Goal: Task Accomplishment & Management: Complete application form

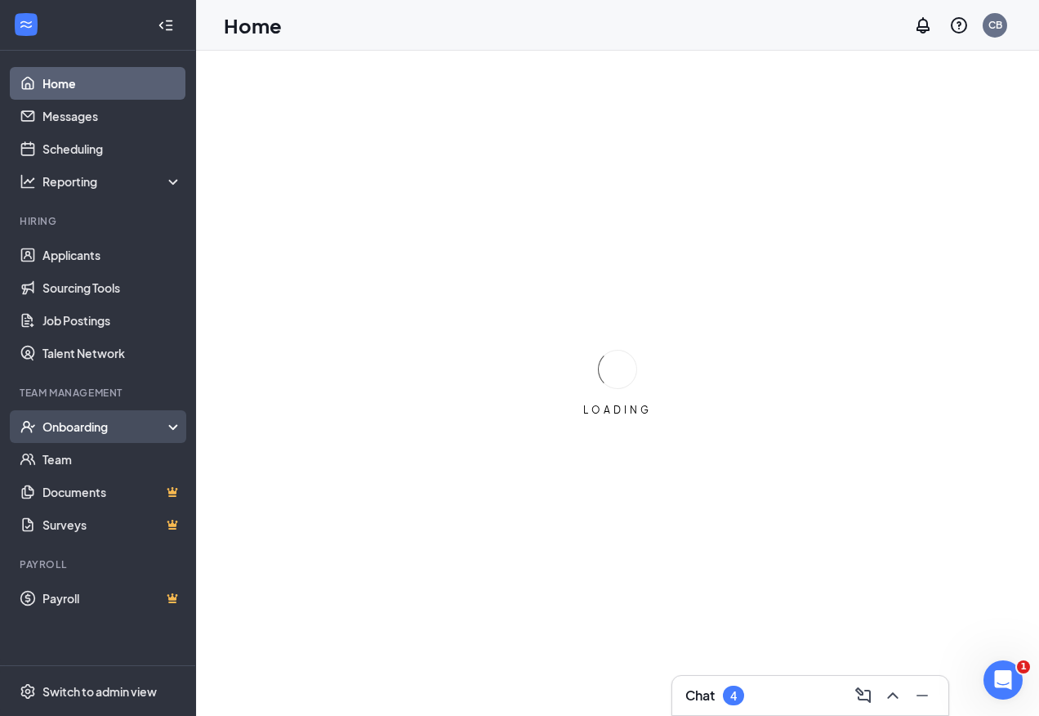
click at [141, 425] on div "Onboarding" at bounding box center [105, 426] width 126 height 16
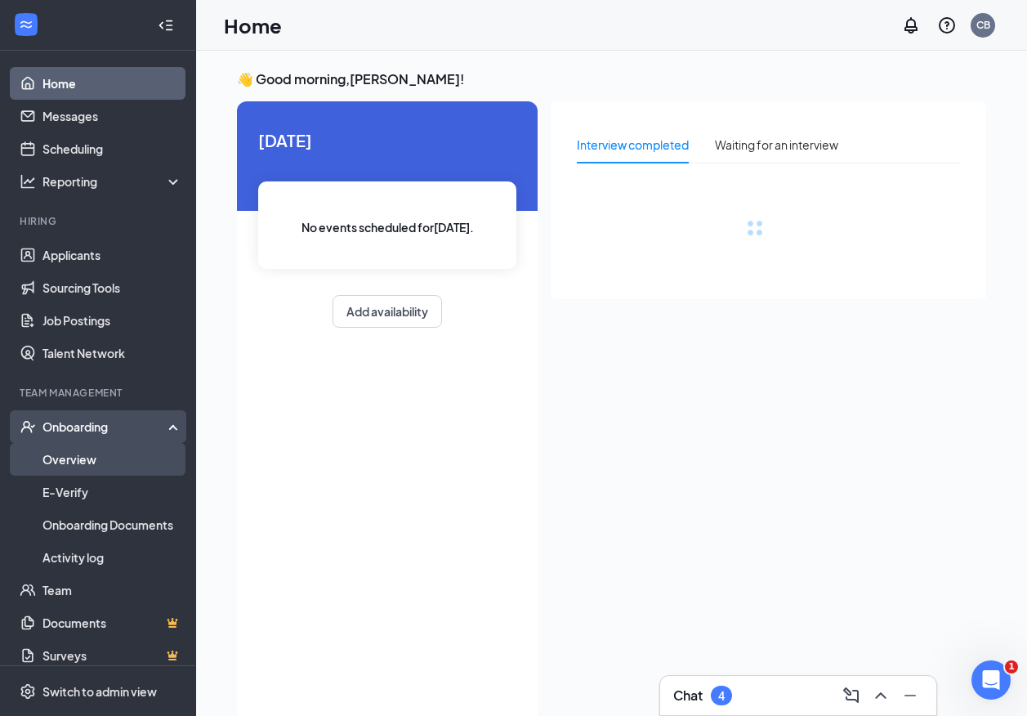
click at [125, 460] on link "Overview" at bounding box center [112, 459] width 140 height 33
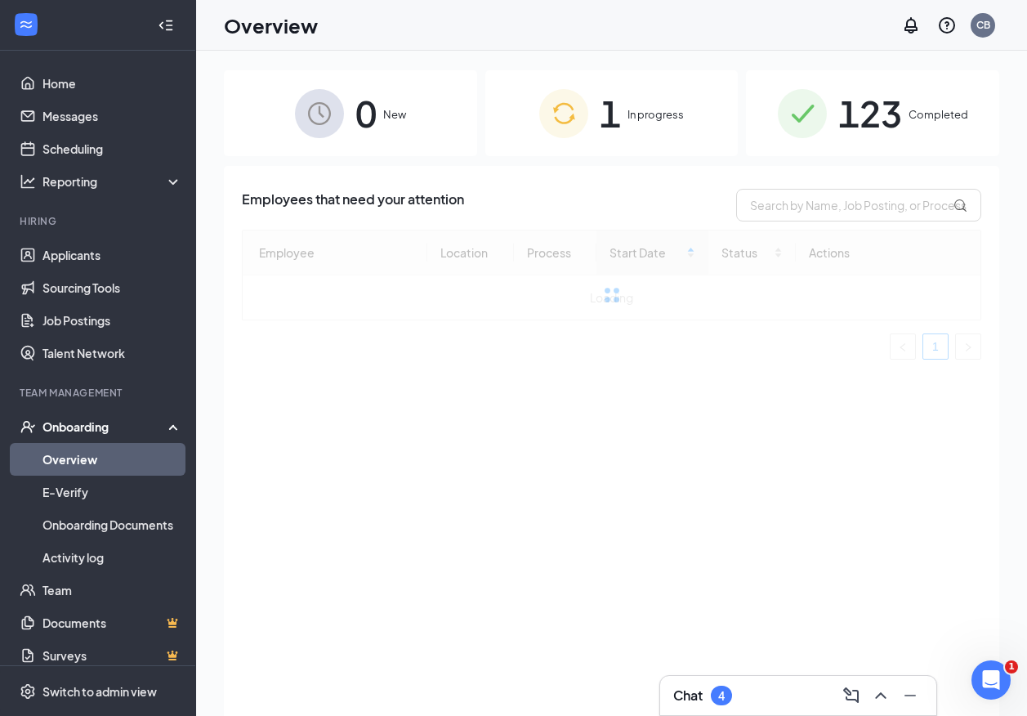
drag, startPoint x: 147, startPoint y: 26, endPoint x: 157, endPoint y: 33, distance: 12.3
click at [158, 29] on icon "Collapse" at bounding box center [166, 25] width 16 height 16
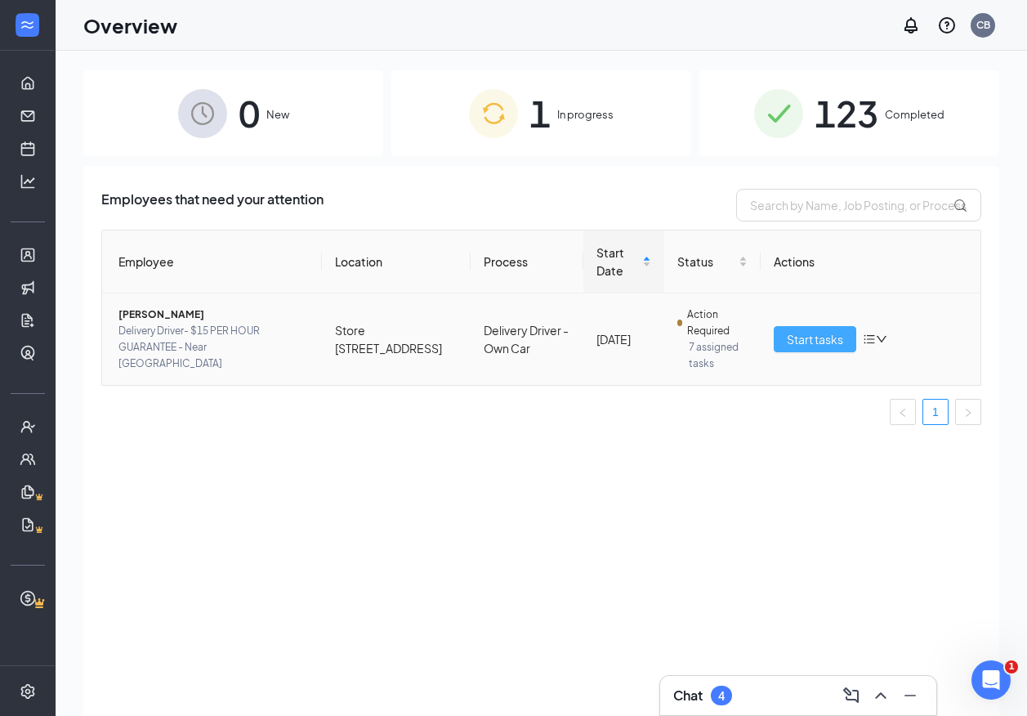
click at [814, 342] on span "Start tasks" at bounding box center [815, 339] width 56 height 18
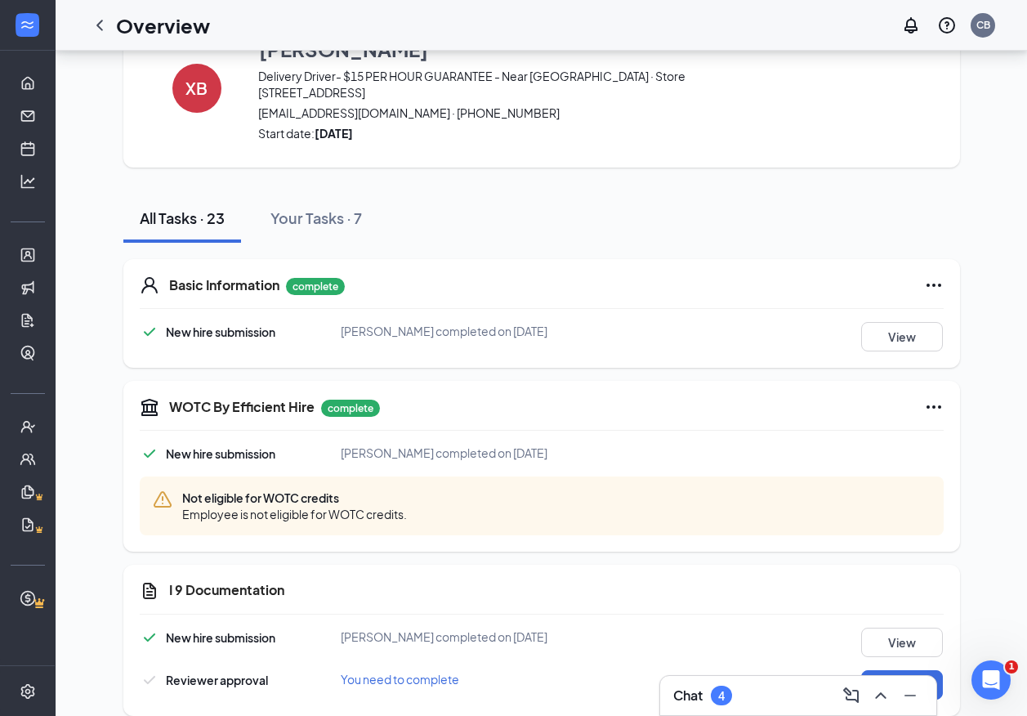
scroll to position [245, 0]
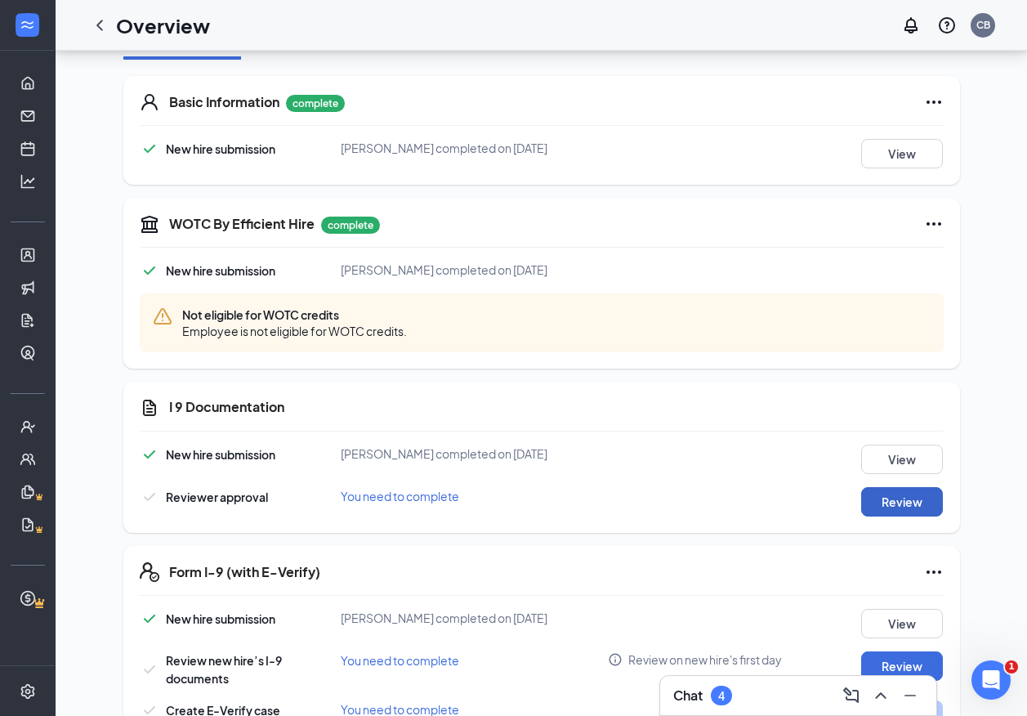
click at [889, 487] on button "Review" at bounding box center [902, 501] width 82 height 29
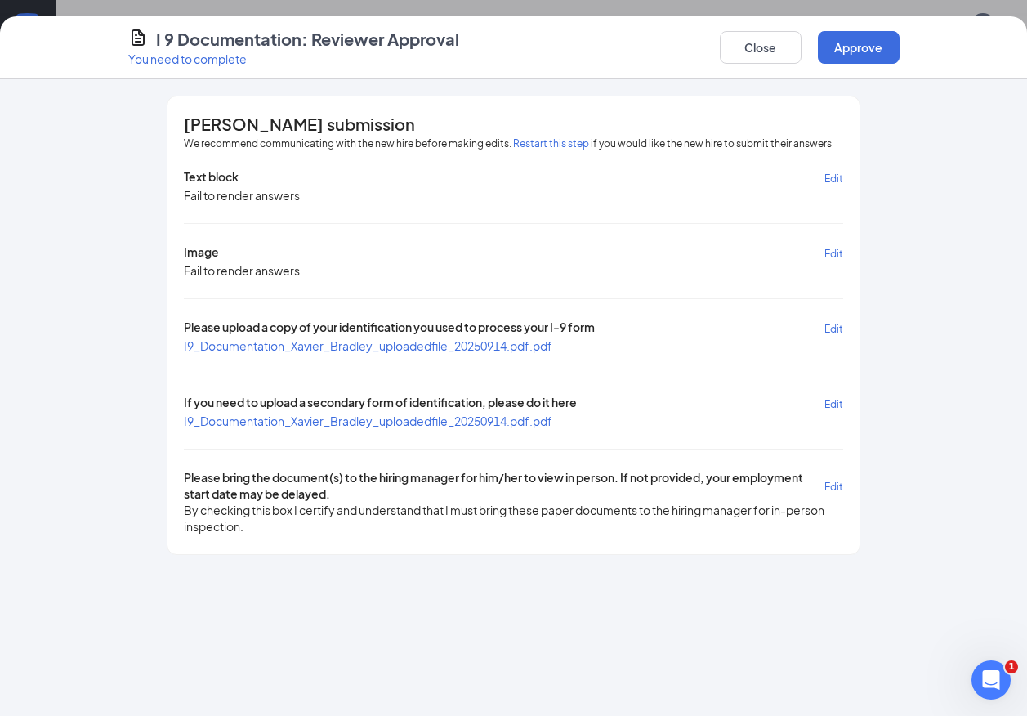
click at [479, 347] on span "I9_Documentation_Xavier_Bradley_uploadedfile_20250914.pdf.pdf" at bounding box center [368, 345] width 368 height 15
click at [474, 417] on span "I9_Documentation_Xavier_Bradley_uploadedfile_20250914.pdf.pdf" at bounding box center [368, 420] width 368 height 15
click at [835, 48] on button "Approve" at bounding box center [859, 47] width 82 height 33
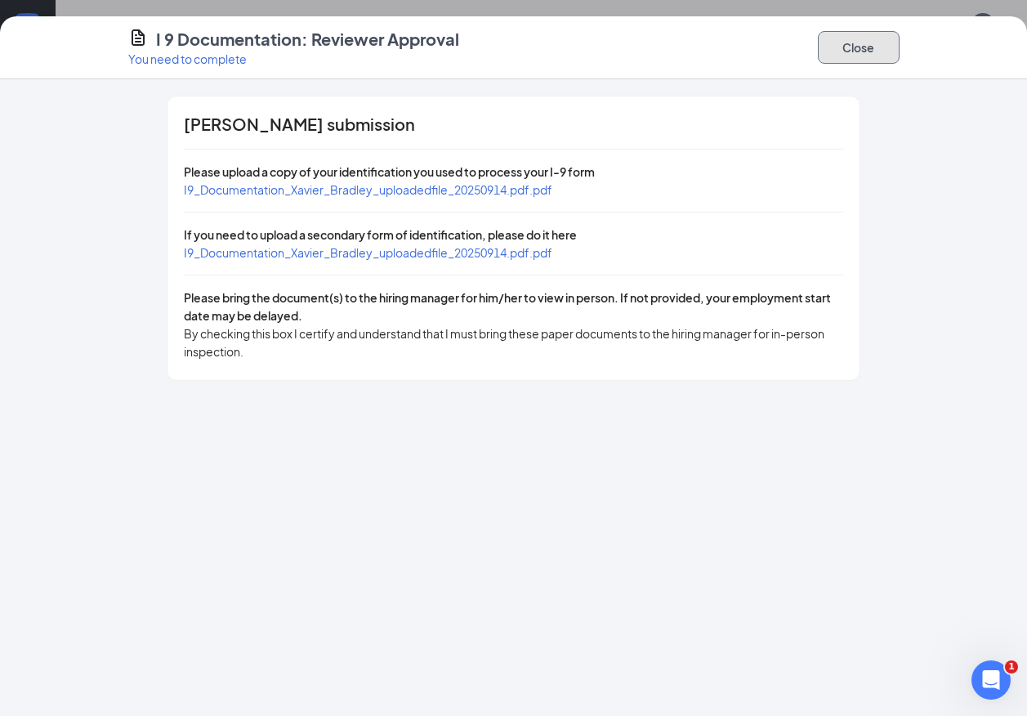
click at [845, 56] on button "Close" at bounding box center [859, 47] width 82 height 33
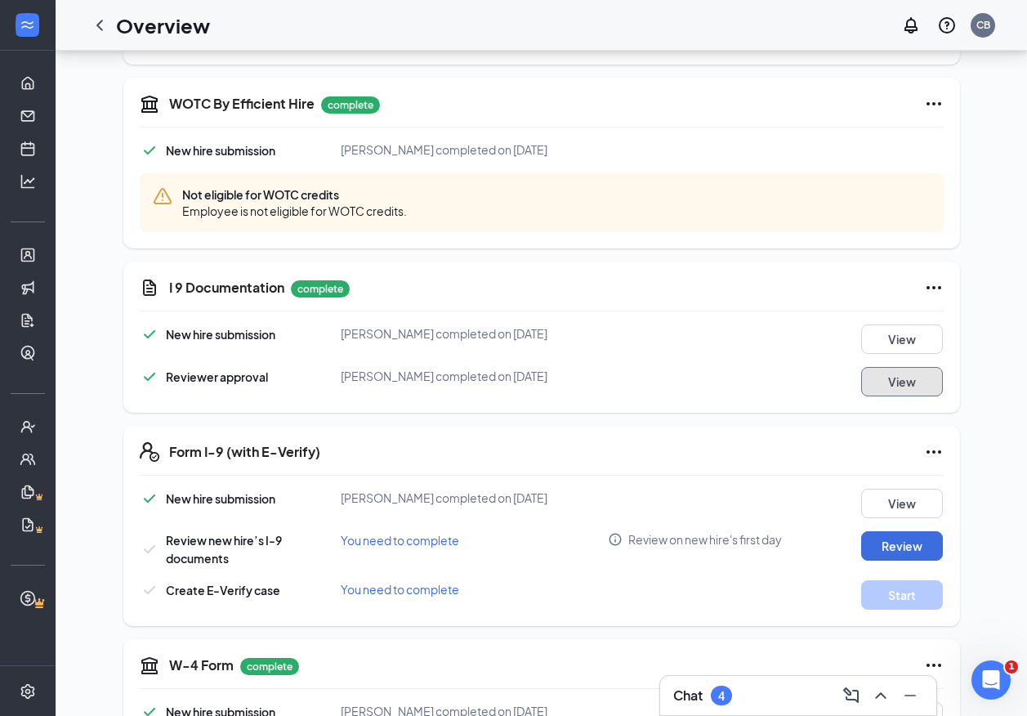
scroll to position [490, 0]
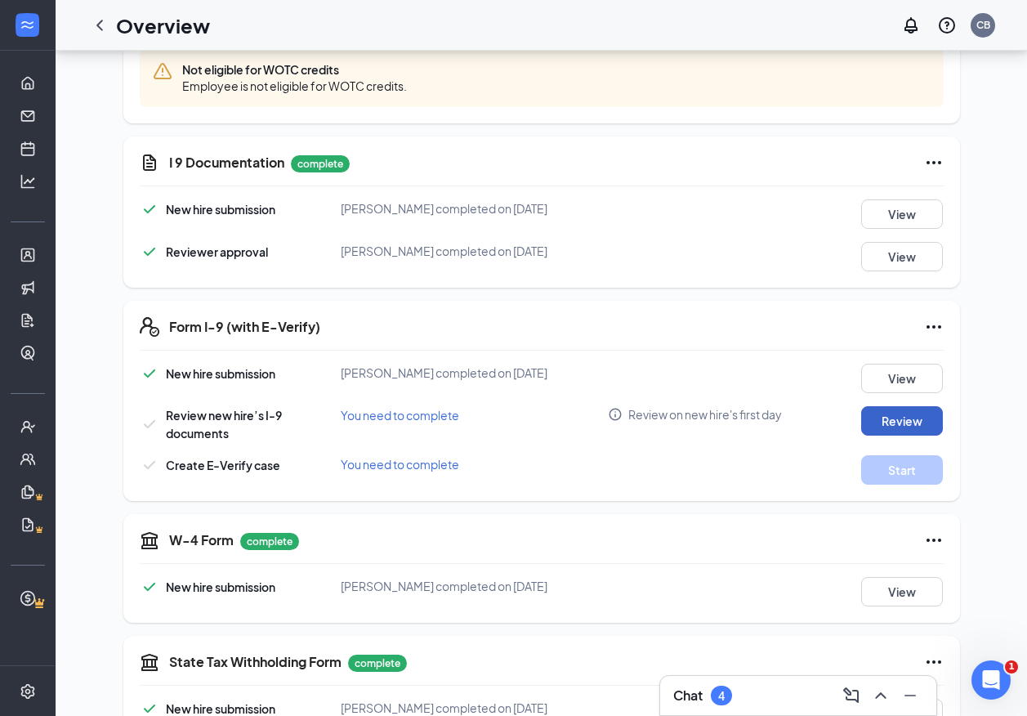
click at [906, 408] on button "Review" at bounding box center [902, 420] width 82 height 29
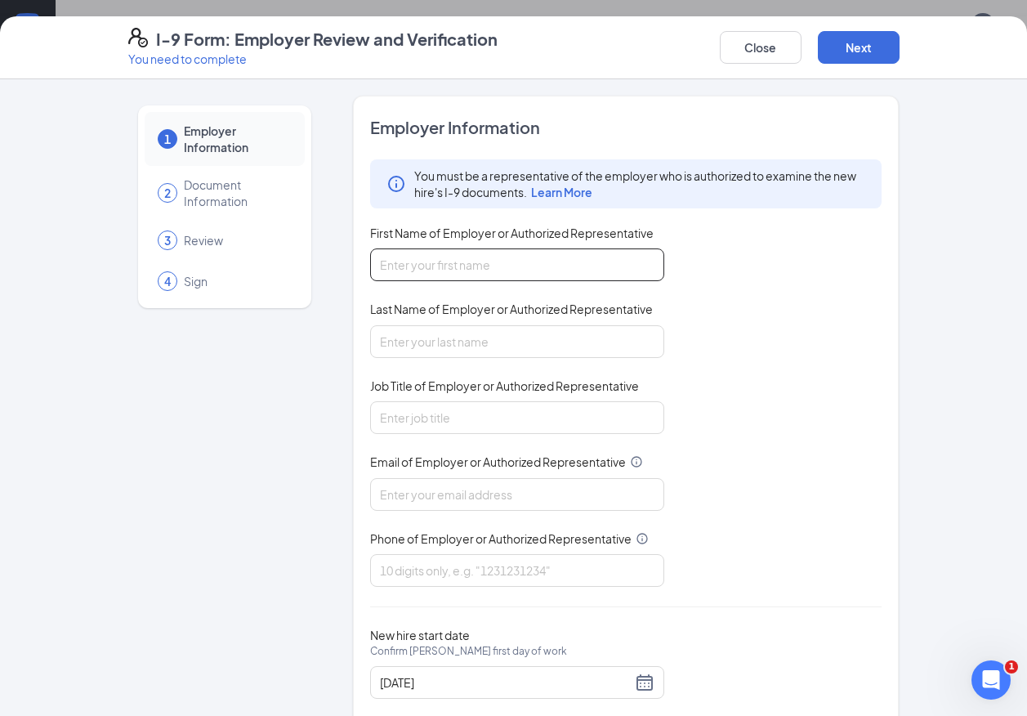
click at [520, 256] on input "First Name of Employer or Authorized Representative" at bounding box center [517, 264] width 294 height 33
type input "Camilla"
type input "Baires"
type input "cbaires500@gmail.com"
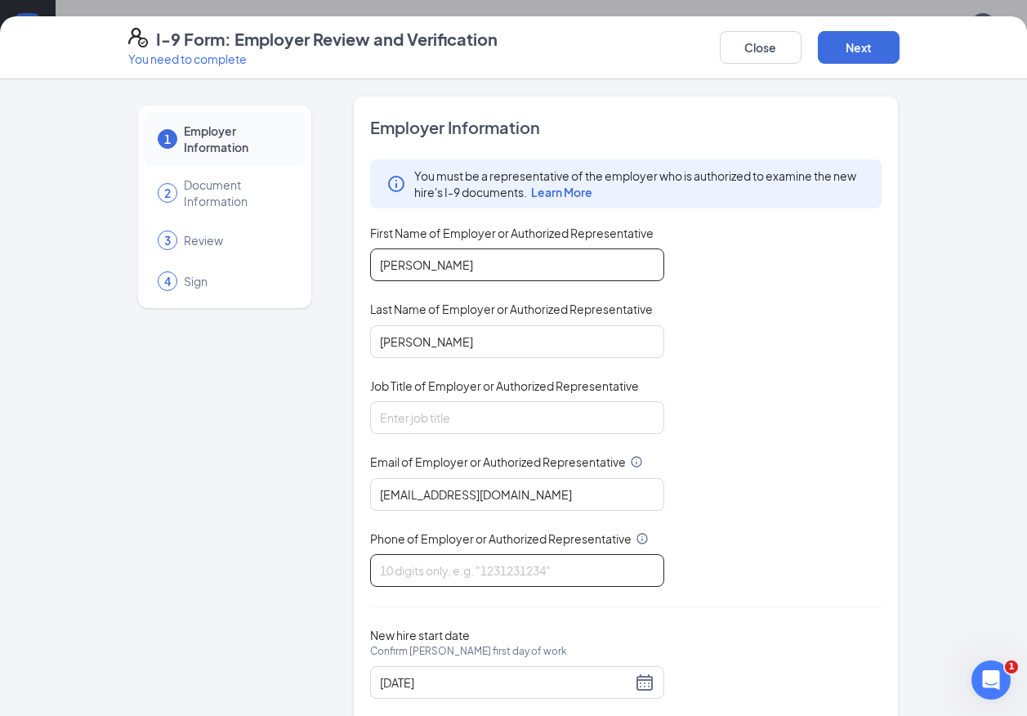
type input "8046559901"
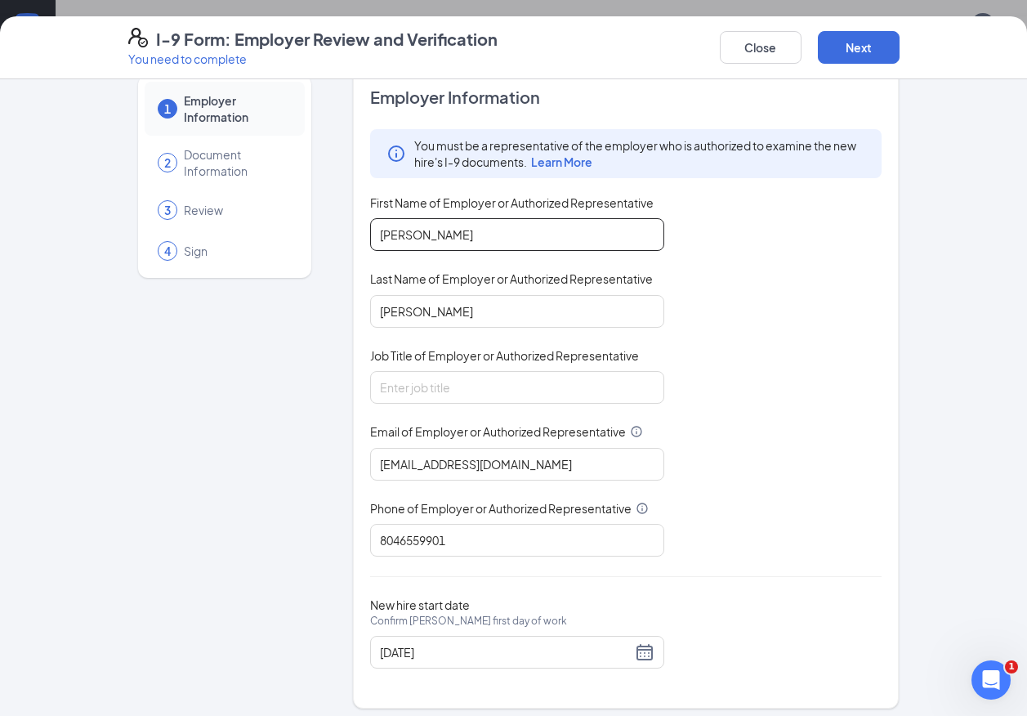
scroll to position [39, 0]
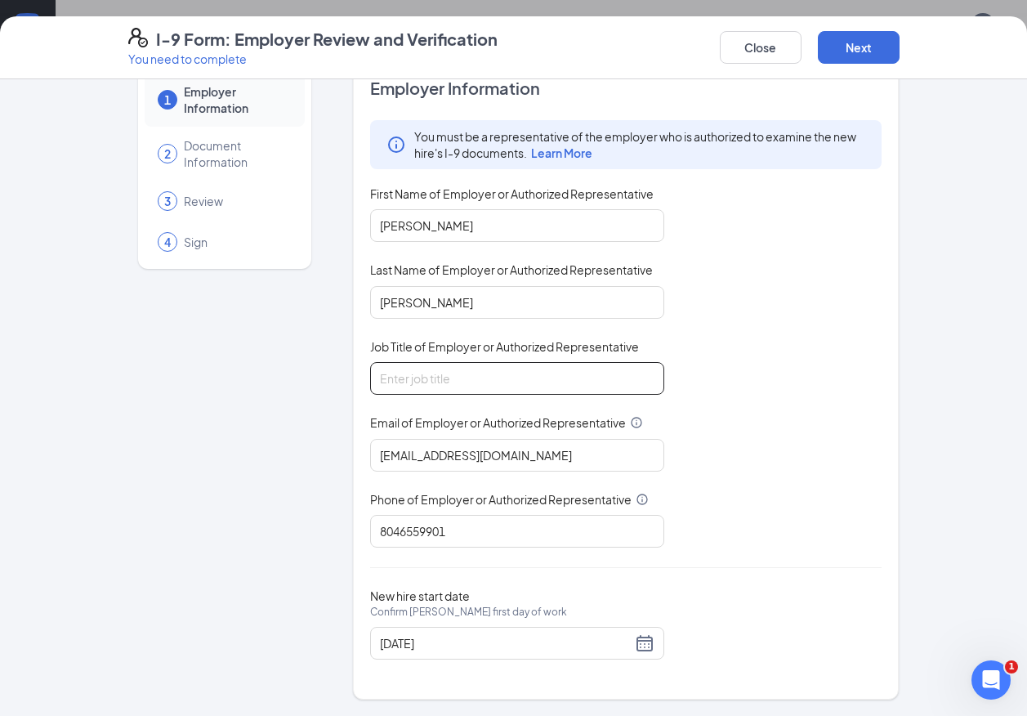
click at [483, 371] on input "Job Title of Employer or Authorized Representative" at bounding box center [517, 378] width 294 height 33
type input "General Manager"
click at [865, 47] on button "Next" at bounding box center [859, 47] width 82 height 33
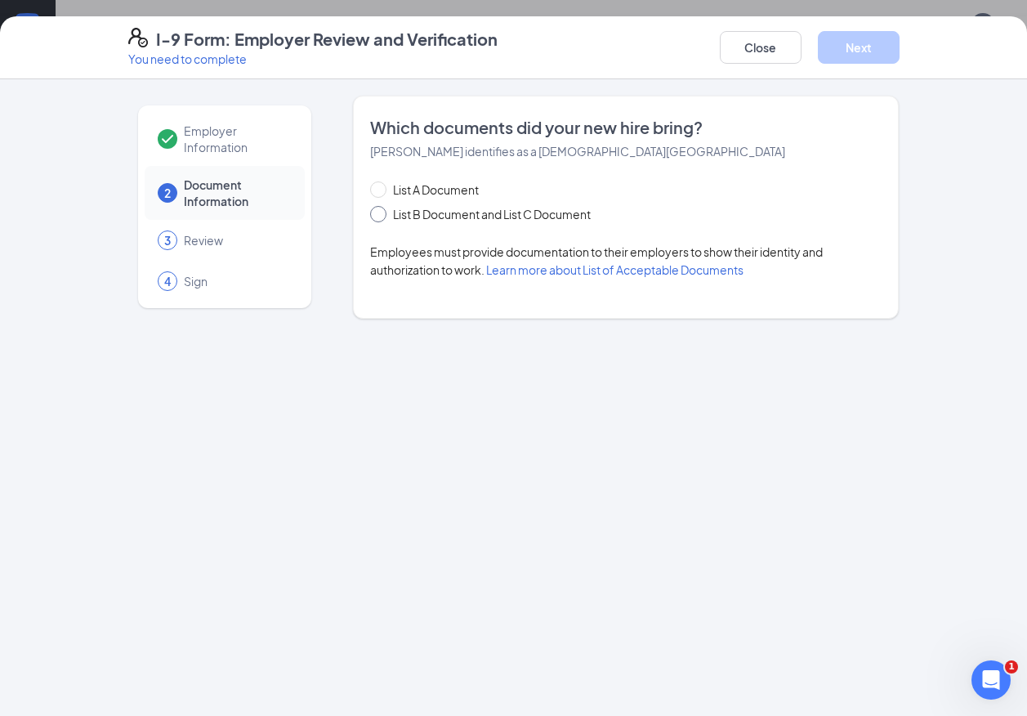
click at [385, 214] on span at bounding box center [378, 214] width 16 height 16
click at [381, 214] on input "List B Document and List C Document" at bounding box center [375, 211] width 11 height 11
radio input "true"
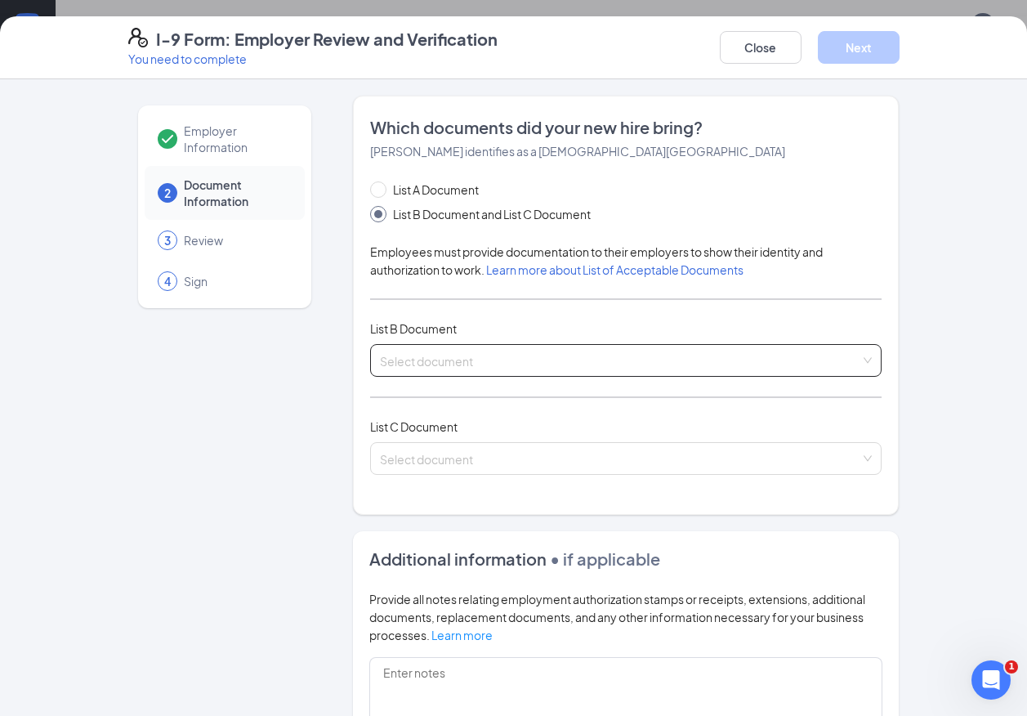
click at [442, 360] on input "search" at bounding box center [620, 357] width 481 height 25
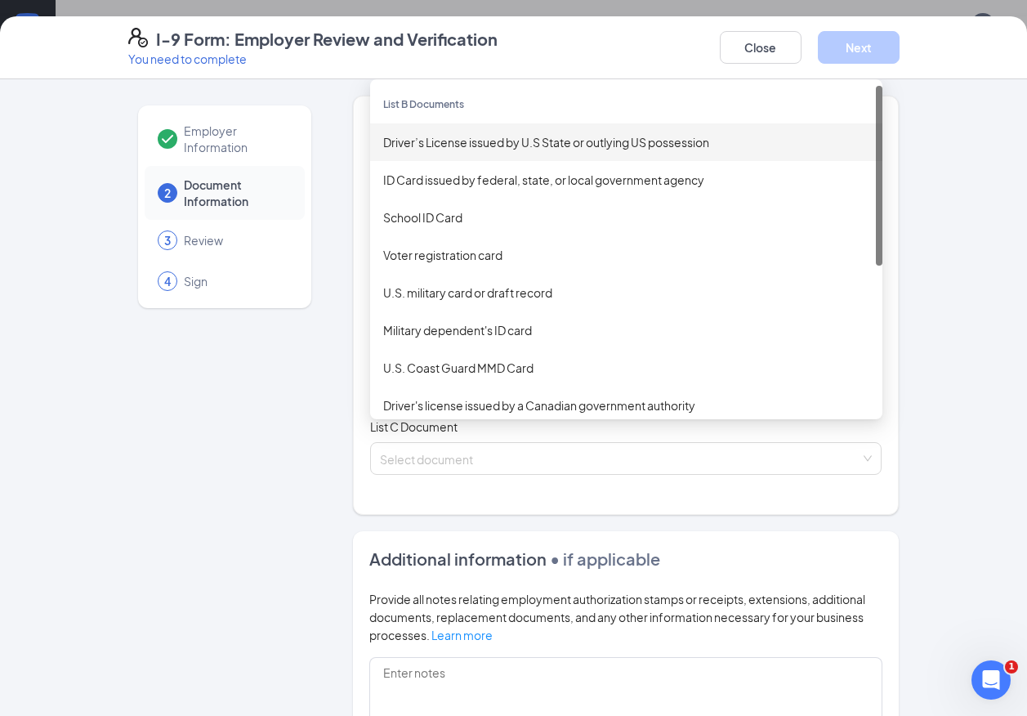
click at [467, 141] on div "Driver’s License issued by U.S State or outlying US possession" at bounding box center [626, 142] width 486 height 18
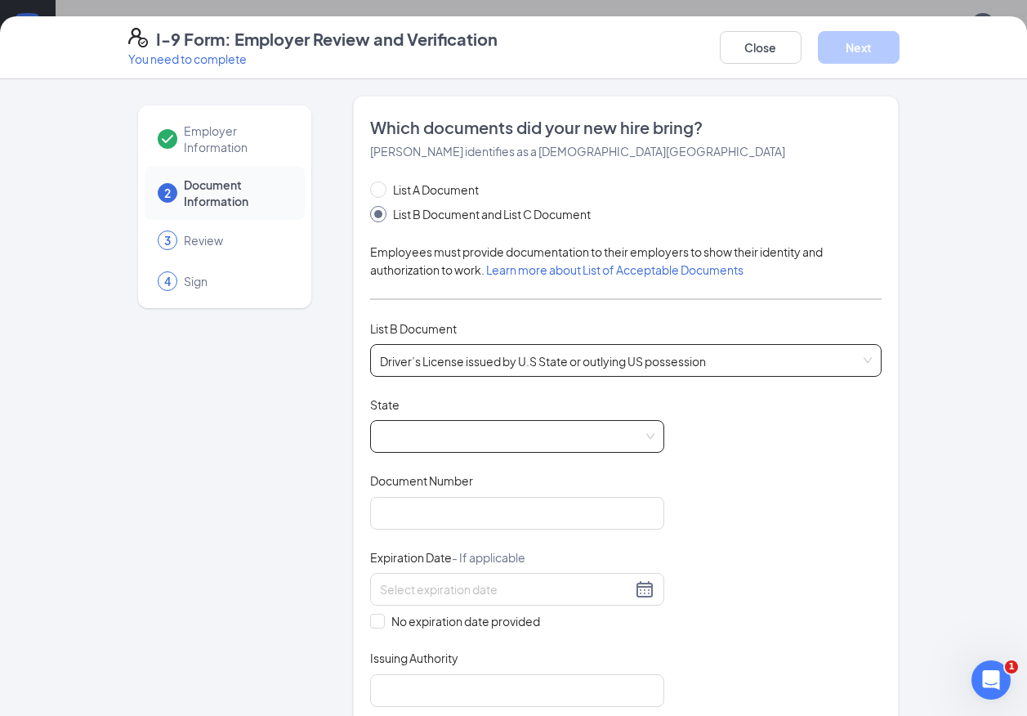
click at [436, 435] on span at bounding box center [517, 436] width 274 height 31
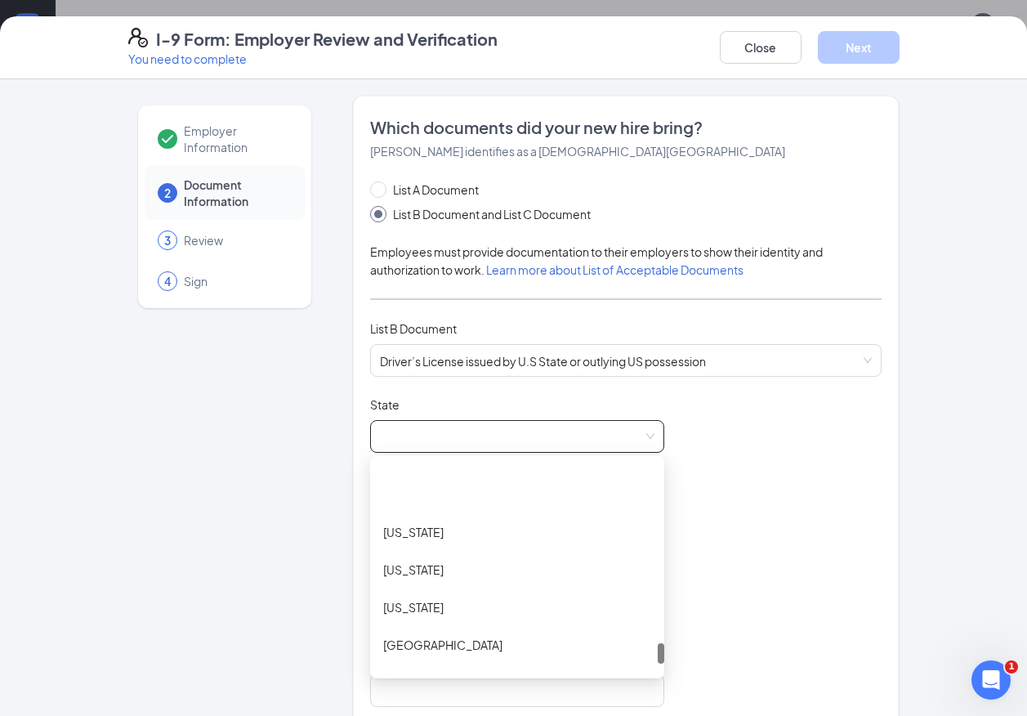
scroll to position [1797, 0]
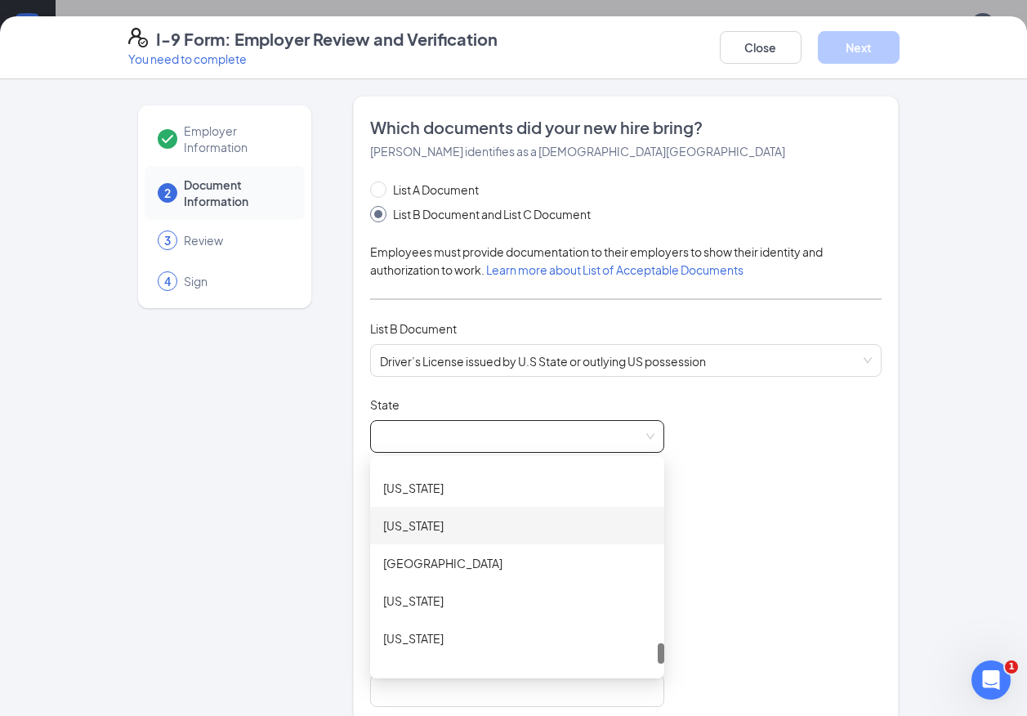
click at [448, 528] on div "Virginia" at bounding box center [517, 525] width 268 height 18
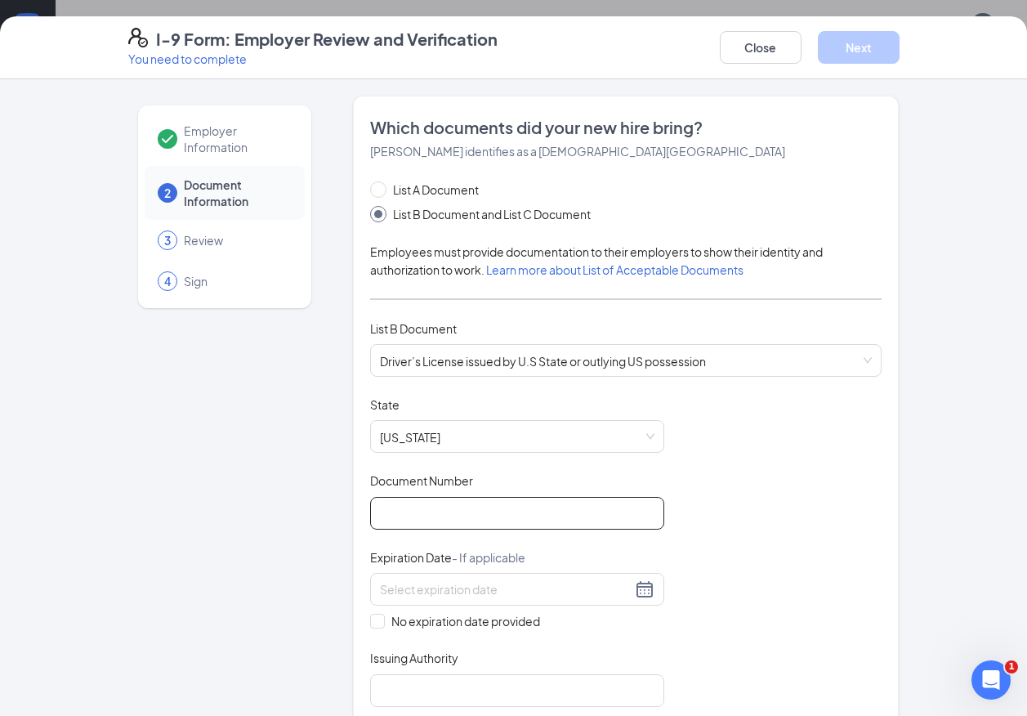
click at [481, 515] on input "Document Number" at bounding box center [517, 513] width 294 height 33
type input "T62990716"
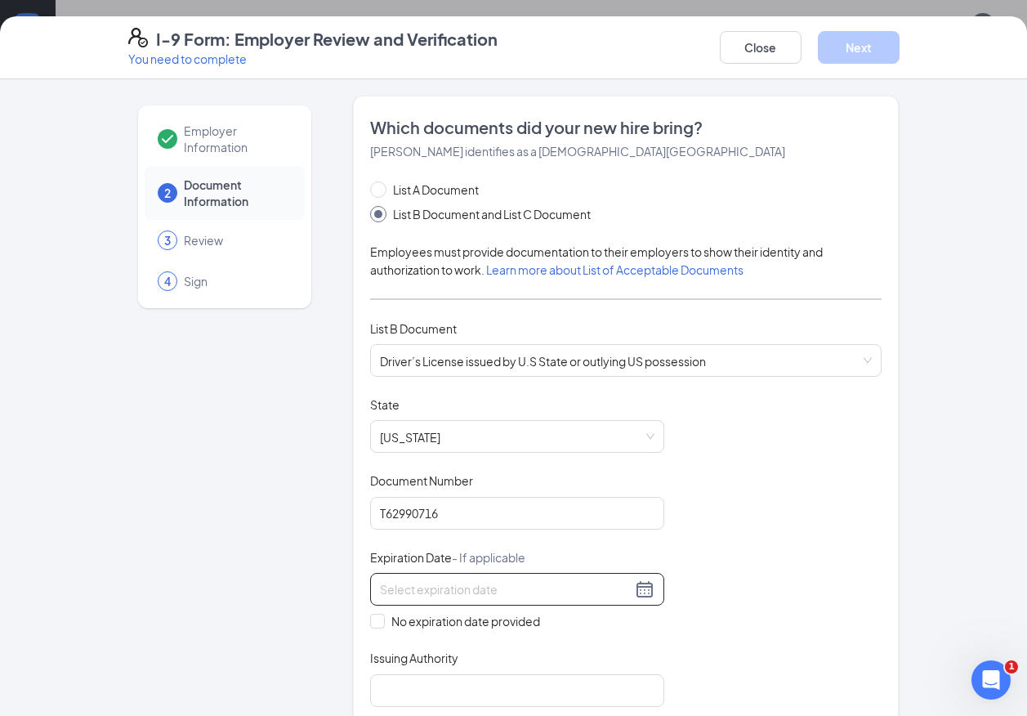
click at [403, 582] on input at bounding box center [506, 589] width 252 height 18
click at [483, 591] on input "03/03/2019" at bounding box center [506, 589] width 252 height 18
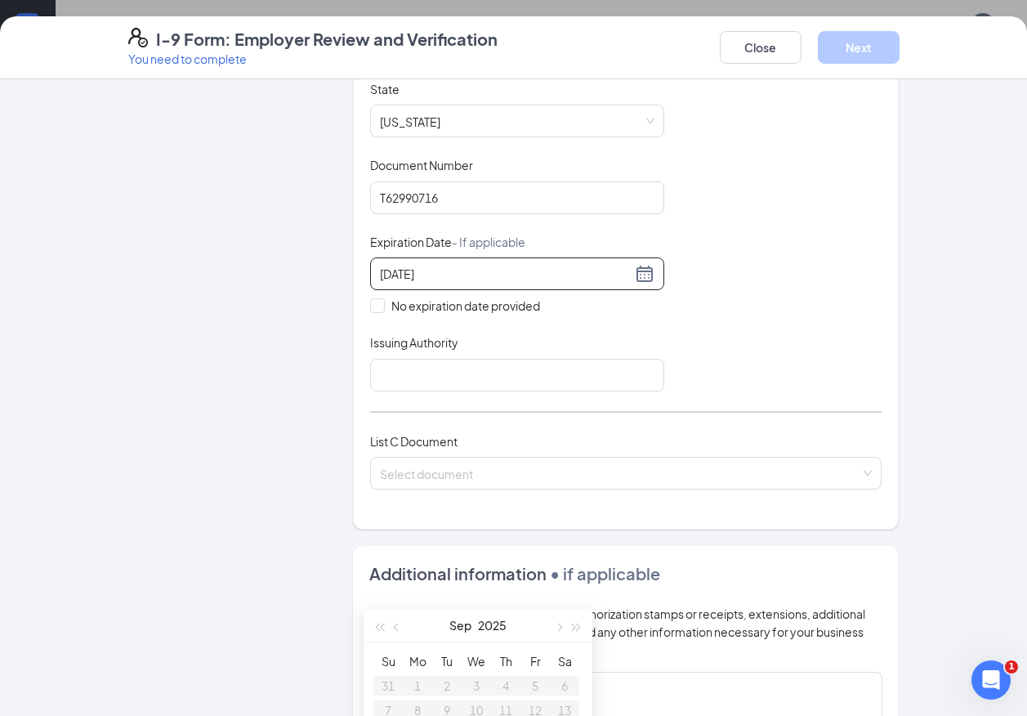
scroll to position [327, 0]
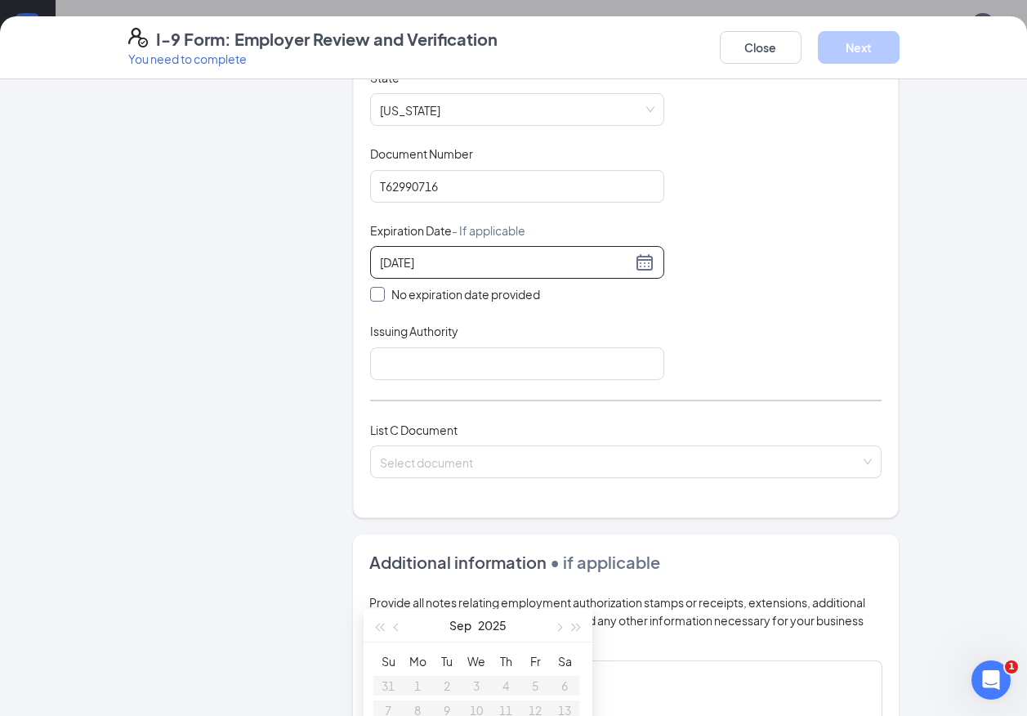
type input "03/03/2019"
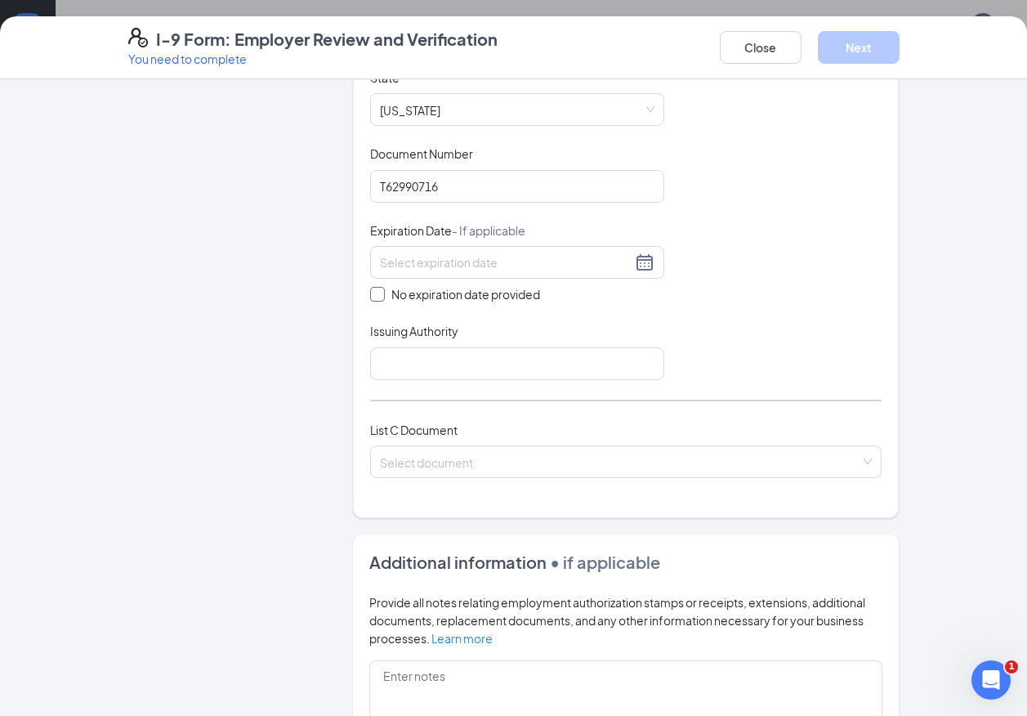
click at [372, 291] on input "No expiration date provided" at bounding box center [375, 292] width 11 height 11
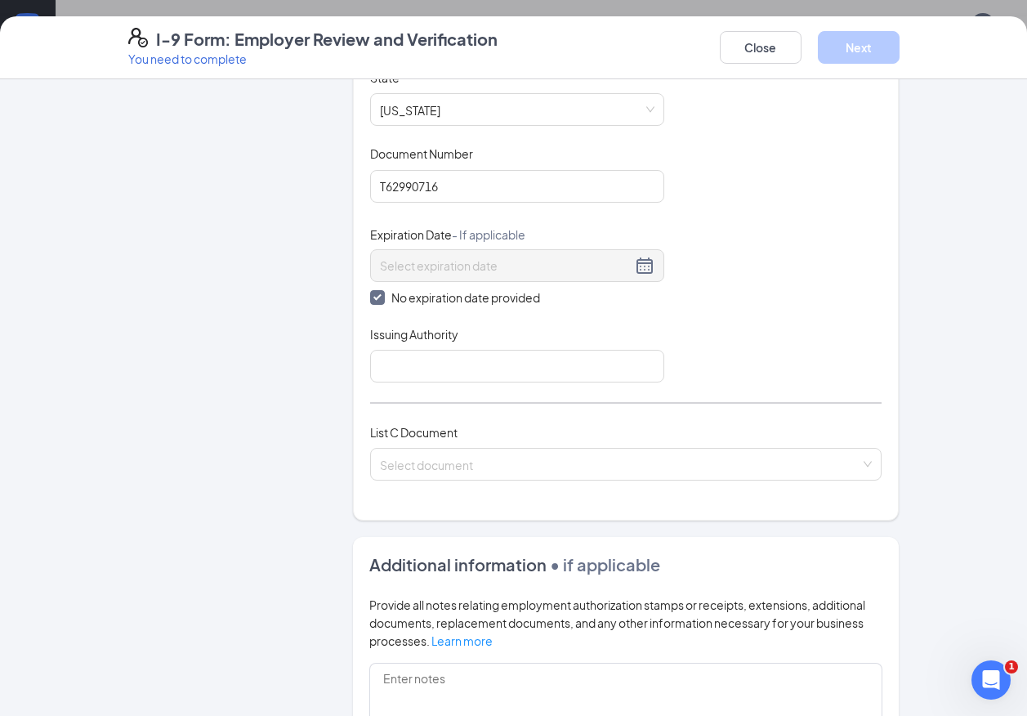
click at [370, 297] on input "No expiration date provided" at bounding box center [375, 295] width 11 height 11
checkbox input "false"
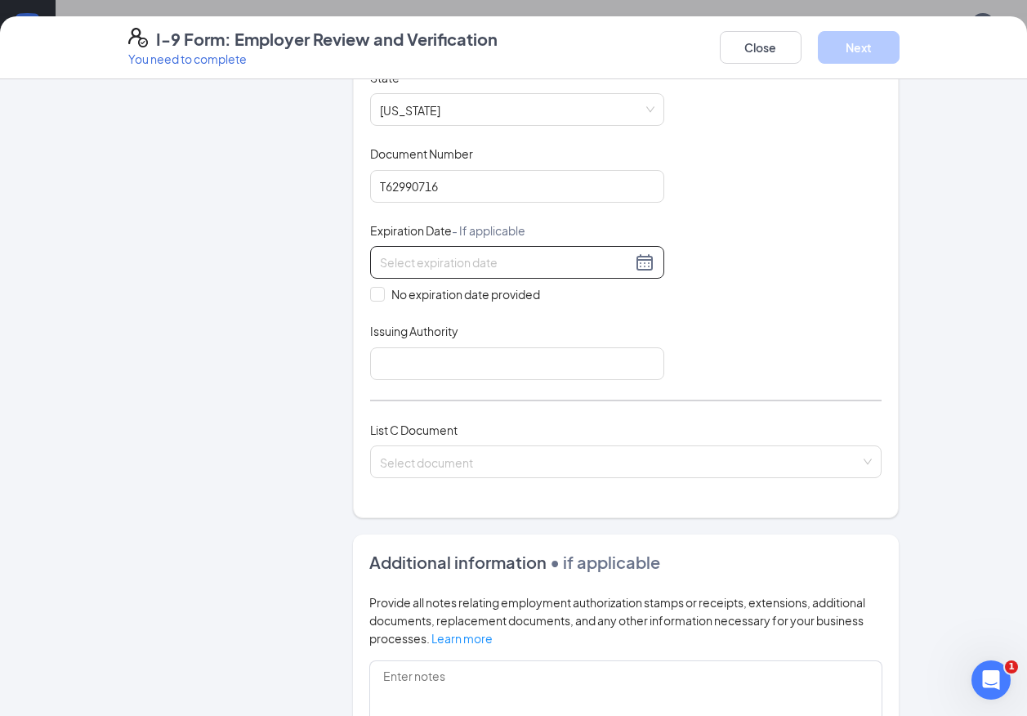
click at [426, 262] on input at bounding box center [506, 262] width 252 height 18
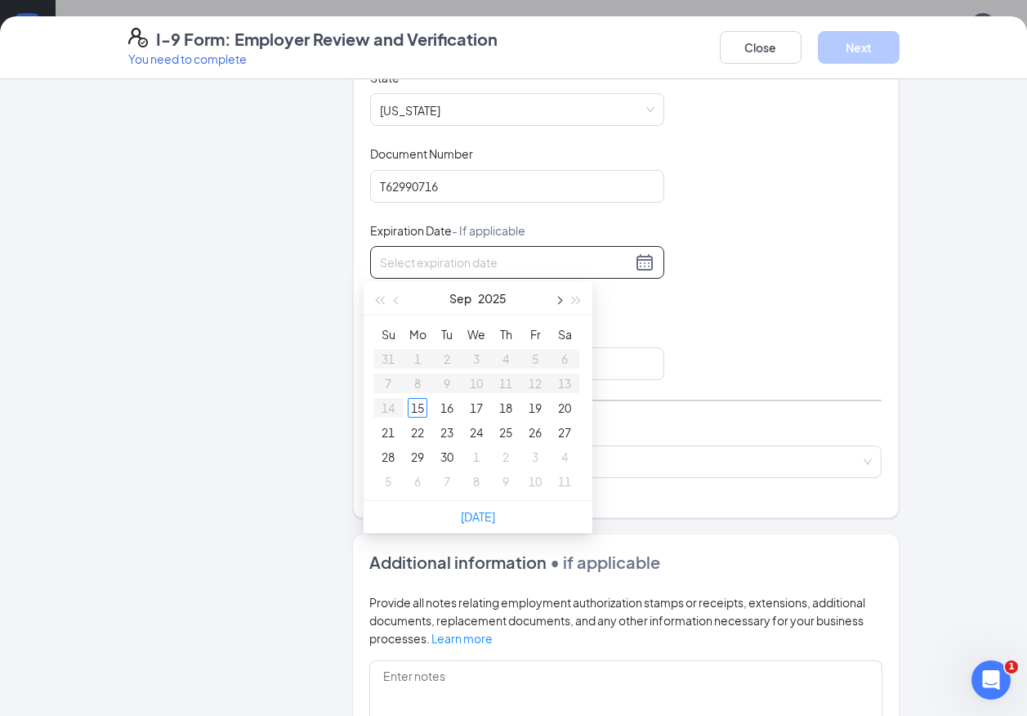
click at [560, 304] on button "button" at bounding box center [558, 298] width 18 height 33
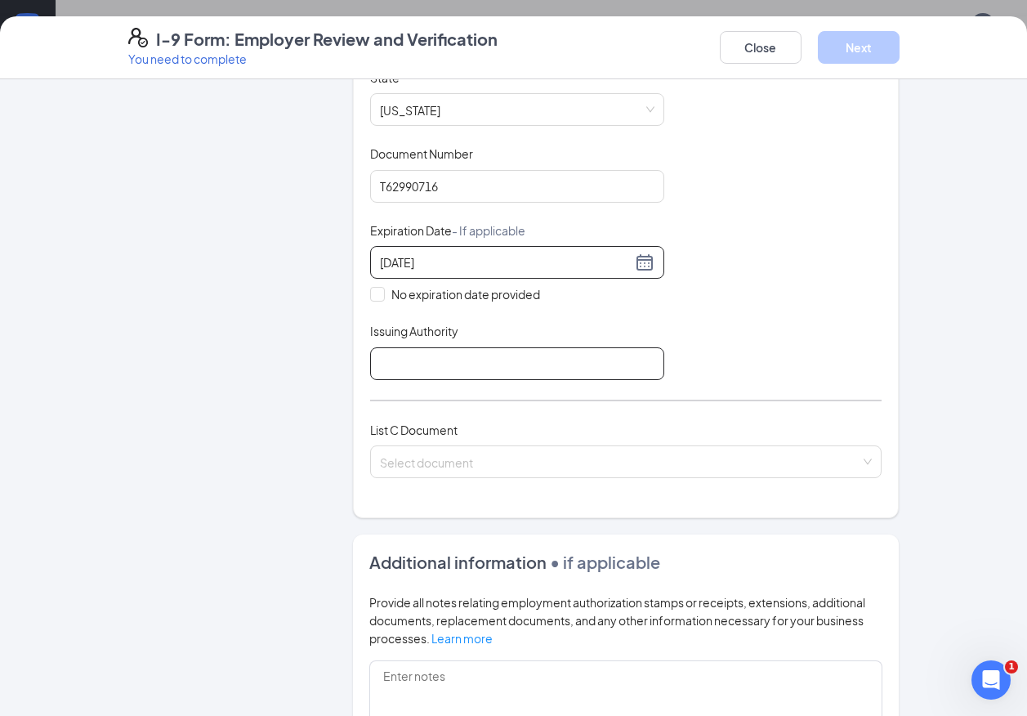
type input "03/03/2026"
click at [413, 355] on input "Issuing Authority" at bounding box center [517, 363] width 294 height 33
type input "Virginia"
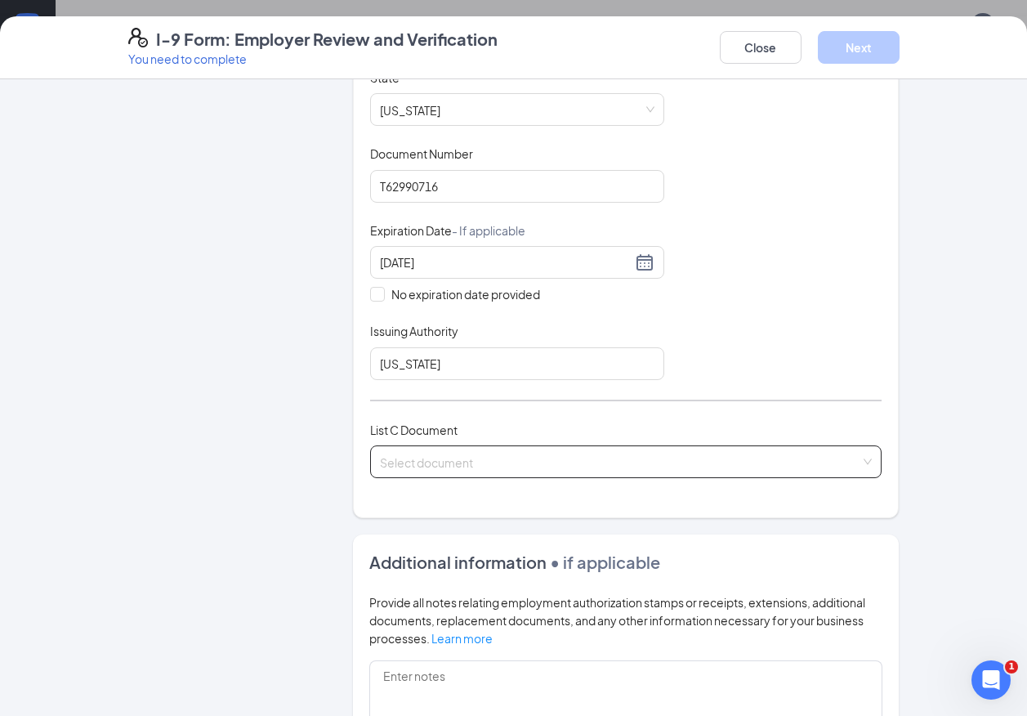
click at [456, 461] on input "search" at bounding box center [620, 458] width 481 height 25
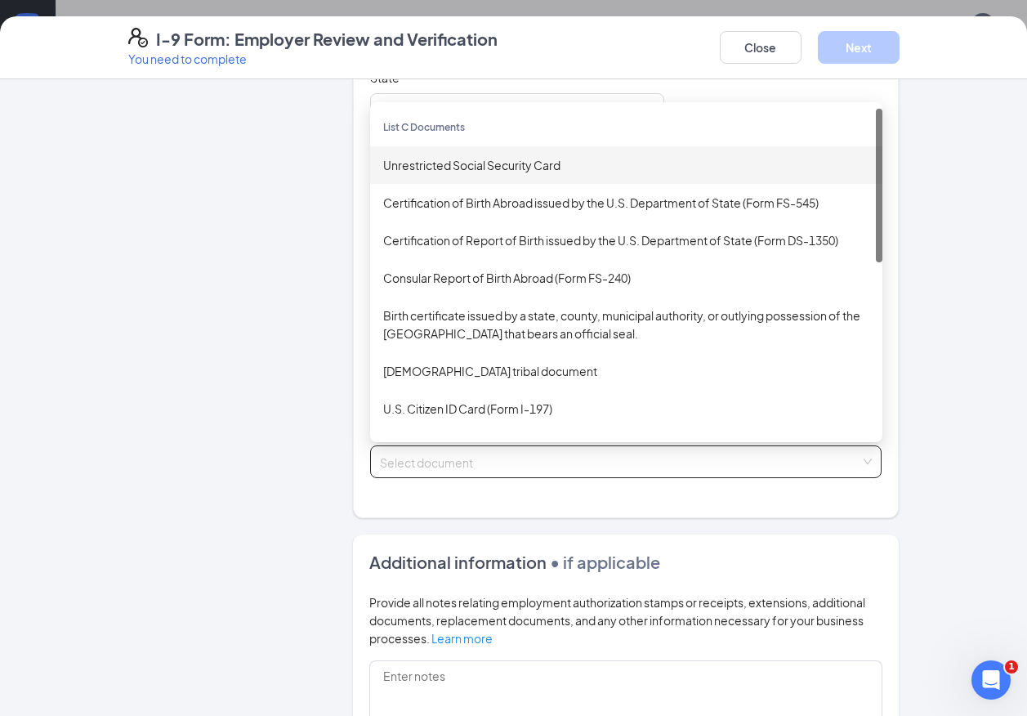
click at [462, 163] on div "Unrestricted Social Security Card" at bounding box center [626, 165] width 486 height 18
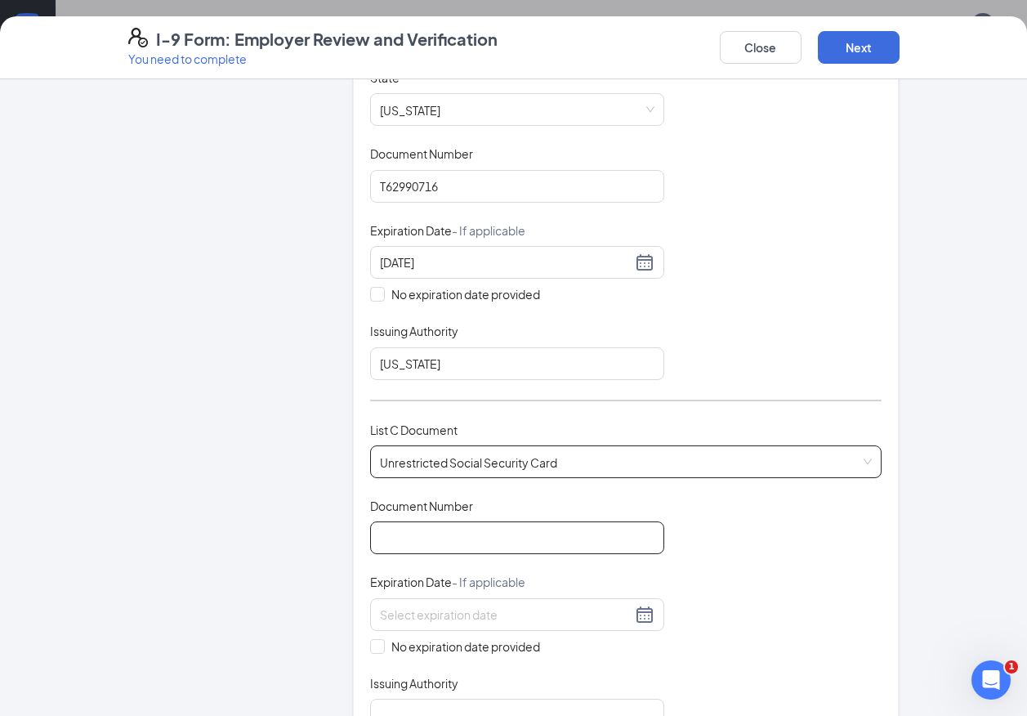
click at [431, 535] on input "Document Number" at bounding box center [517, 537] width 294 height 33
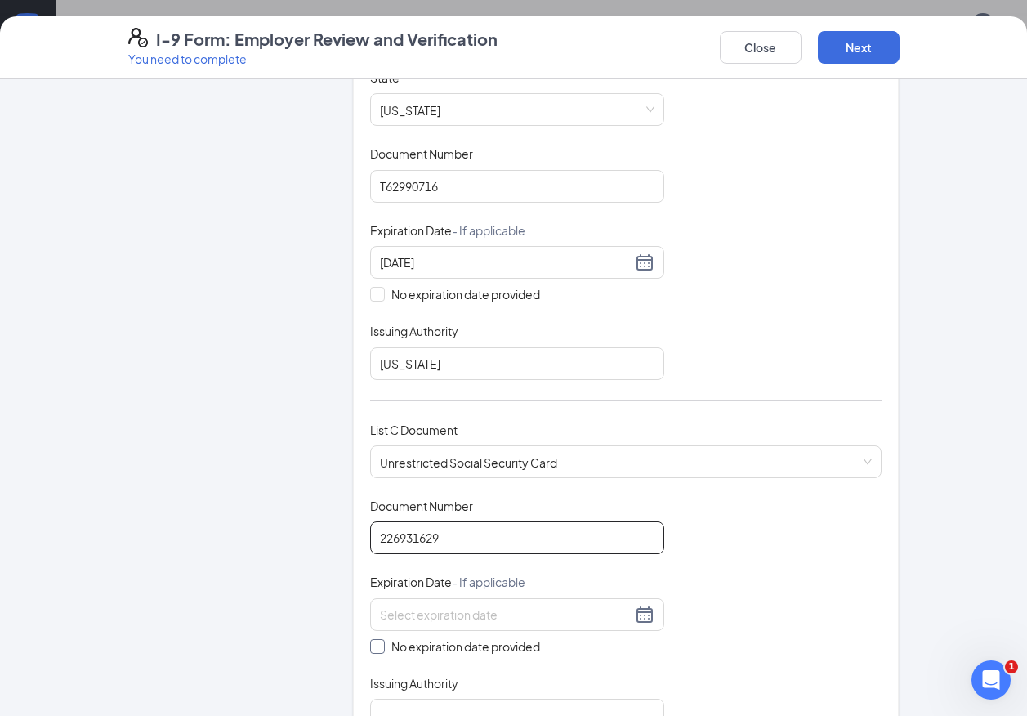
type input "226931629"
click at [375, 646] on input "No expiration date provided" at bounding box center [375, 644] width 11 height 11
checkbox input "true"
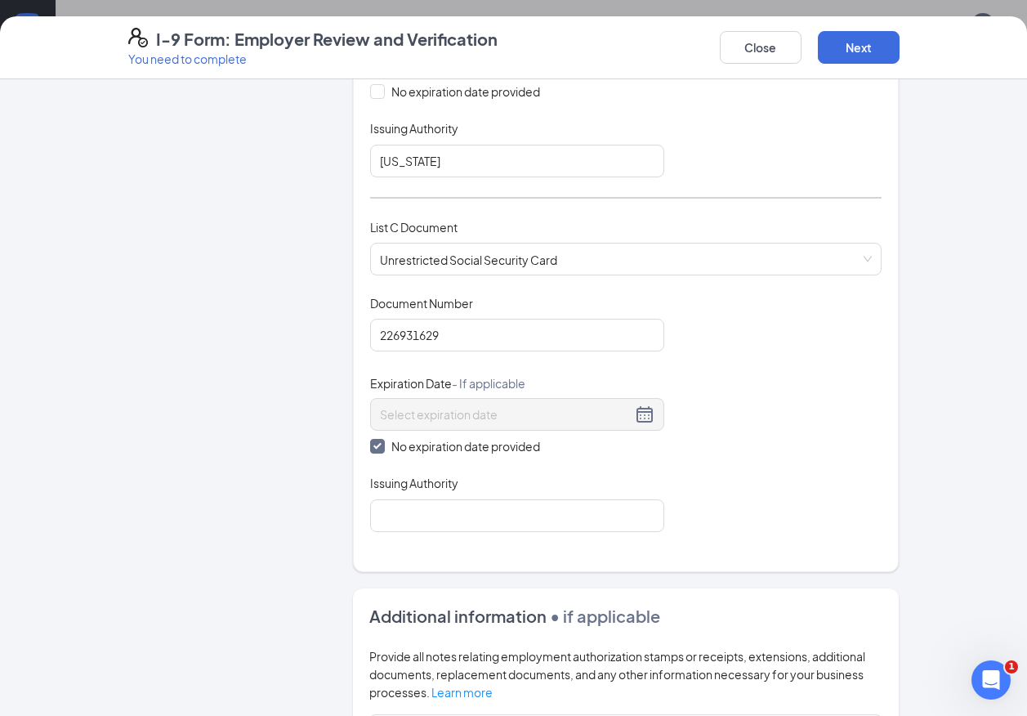
scroll to position [572, 0]
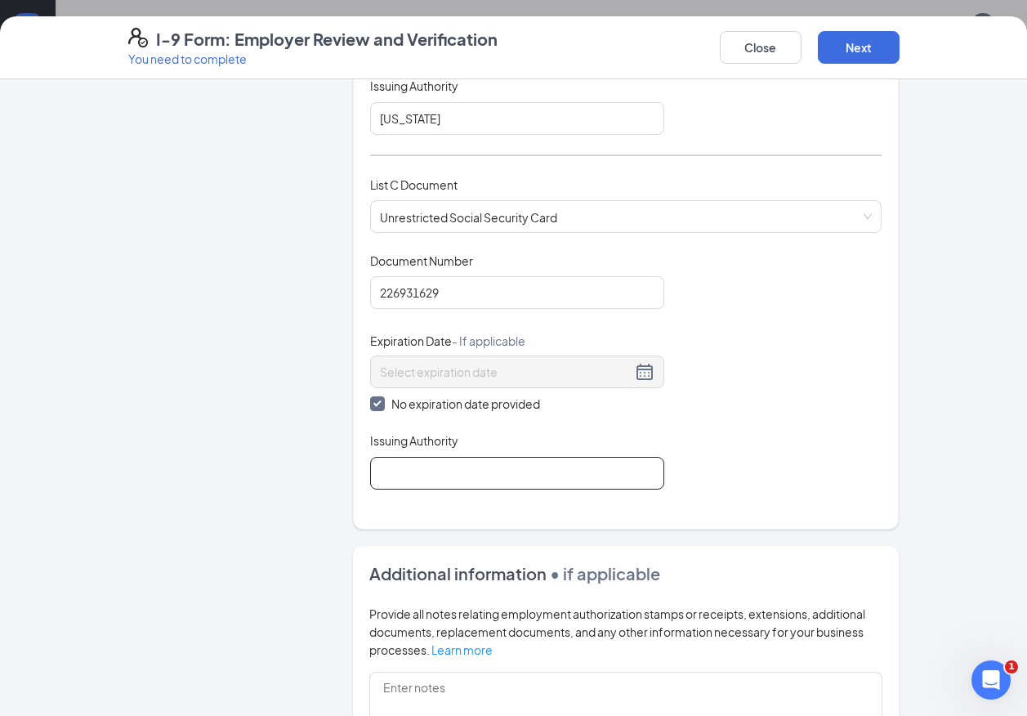
click at [467, 475] on input "Issuing Authority" at bounding box center [517, 473] width 294 height 33
type input "social security"
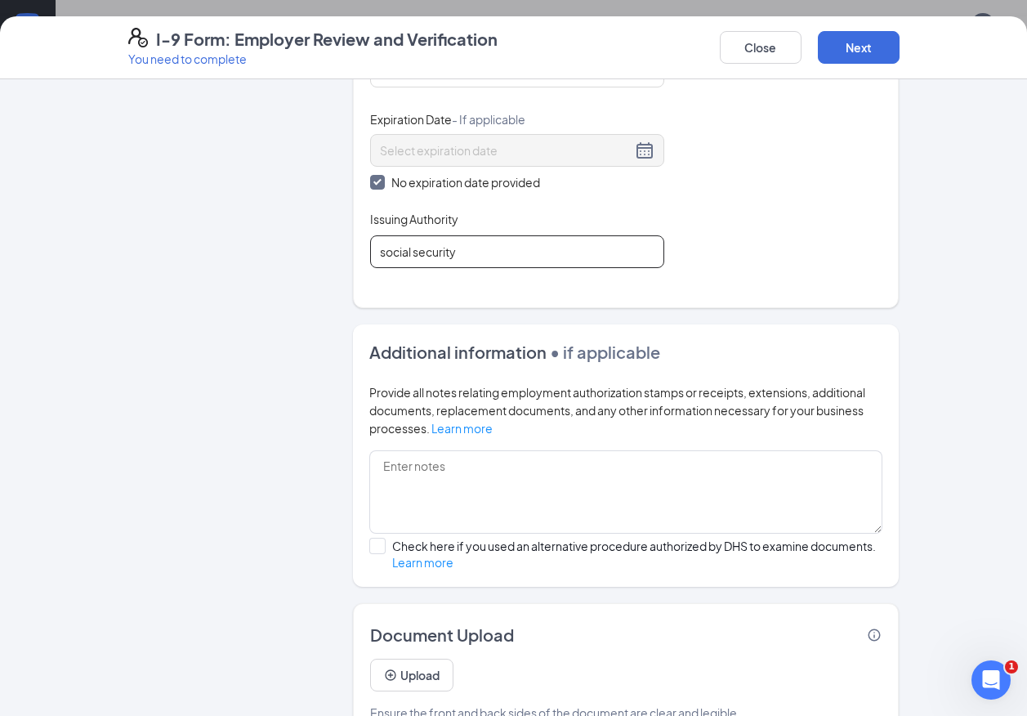
scroll to position [817, 0]
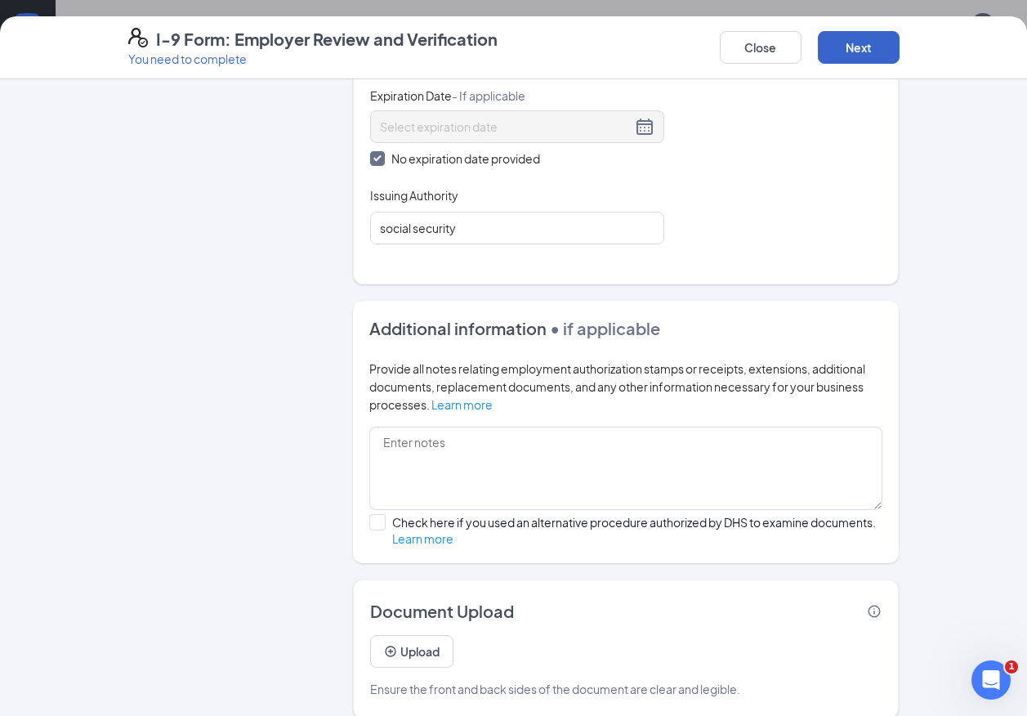
click at [885, 45] on button "Next" at bounding box center [859, 47] width 82 height 33
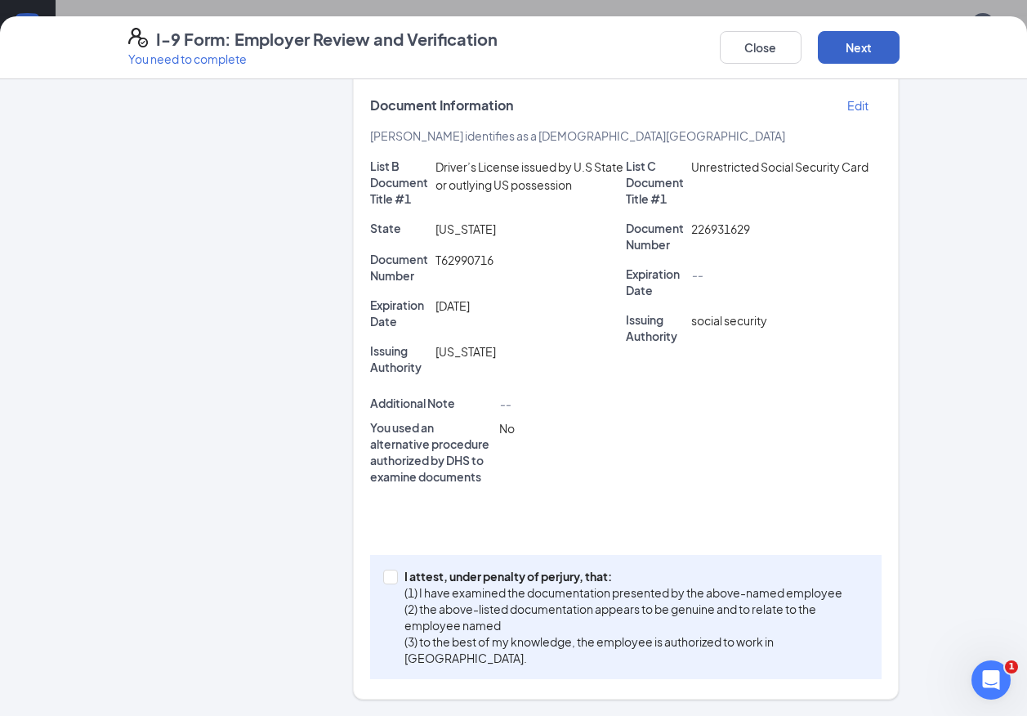
scroll to position [381, 0]
click at [385, 580] on input "I attest, under penalty of perjury, that: (1) I have examined the documentation…" at bounding box center [388, 574] width 11 height 11
checkbox input "true"
click at [861, 53] on button "Next" at bounding box center [859, 47] width 82 height 33
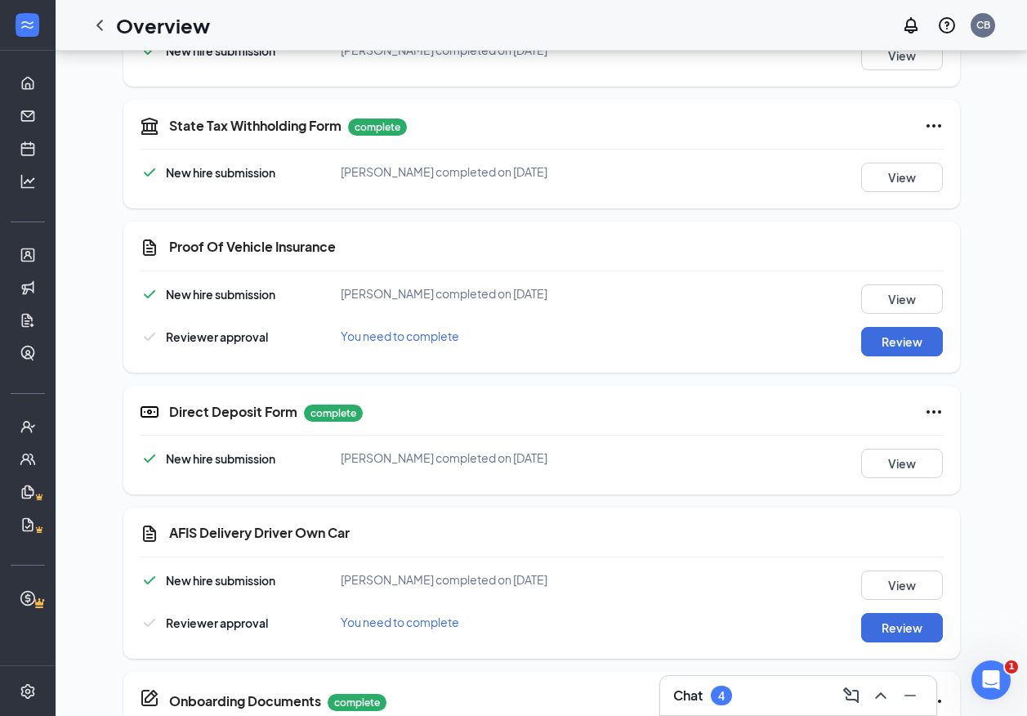
scroll to position [1043, 0]
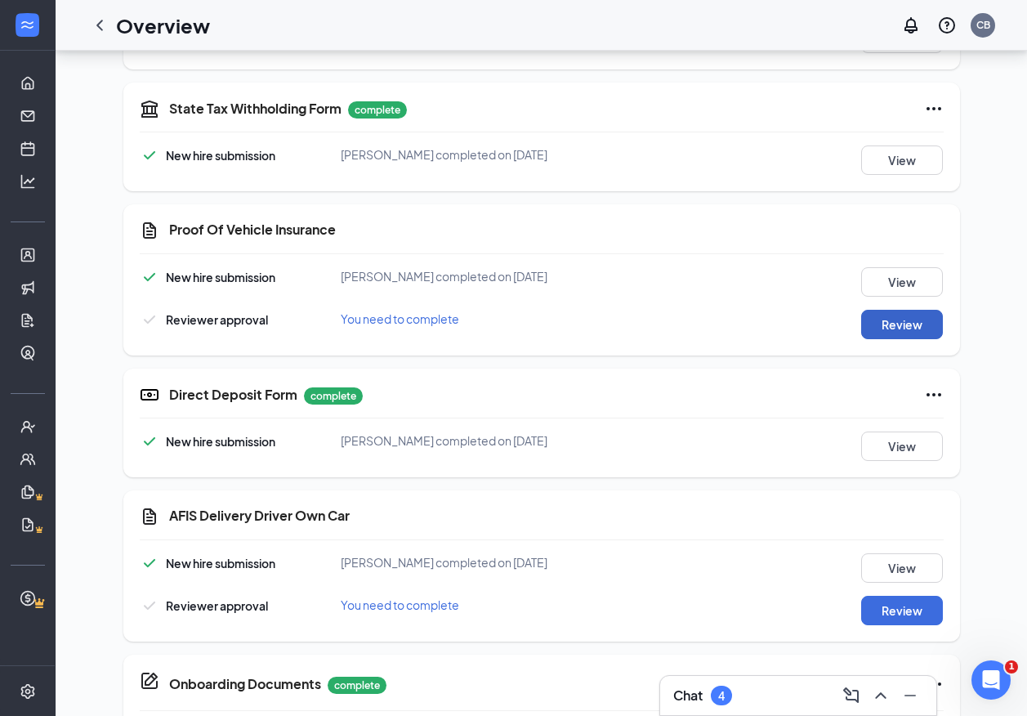
click at [889, 315] on button "Review" at bounding box center [902, 324] width 82 height 29
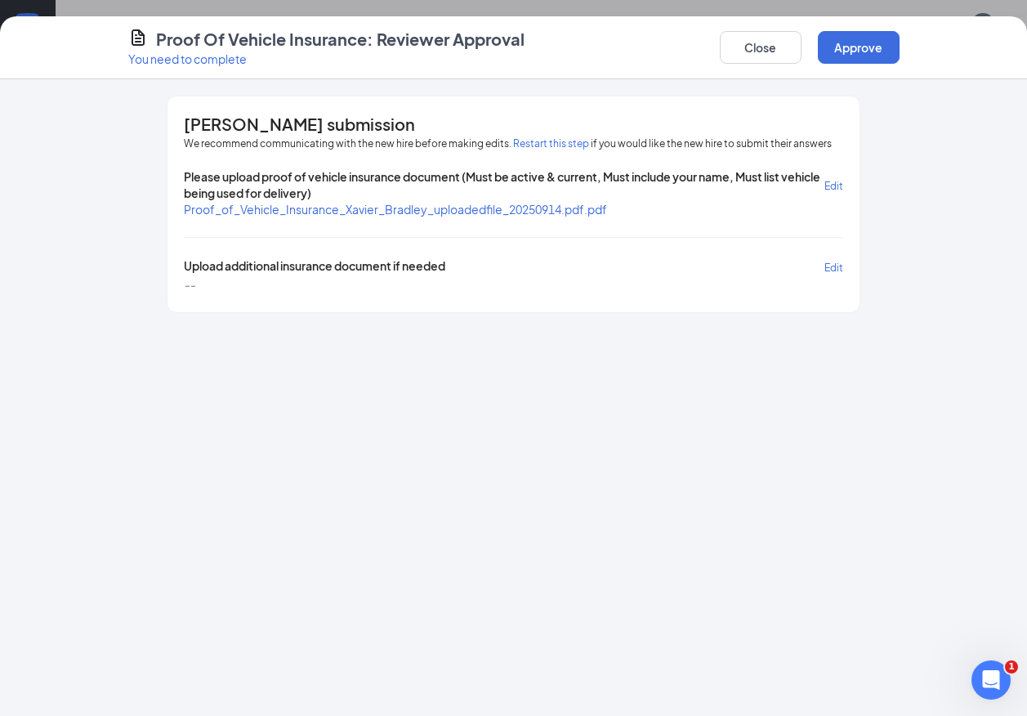
click at [571, 212] on span "Proof_of_Vehicle_Insurance_Xavier_Bradley_uploadedfile_20250914.pdf.pdf" at bounding box center [395, 209] width 423 height 15
click at [756, 58] on button "Close" at bounding box center [761, 47] width 82 height 33
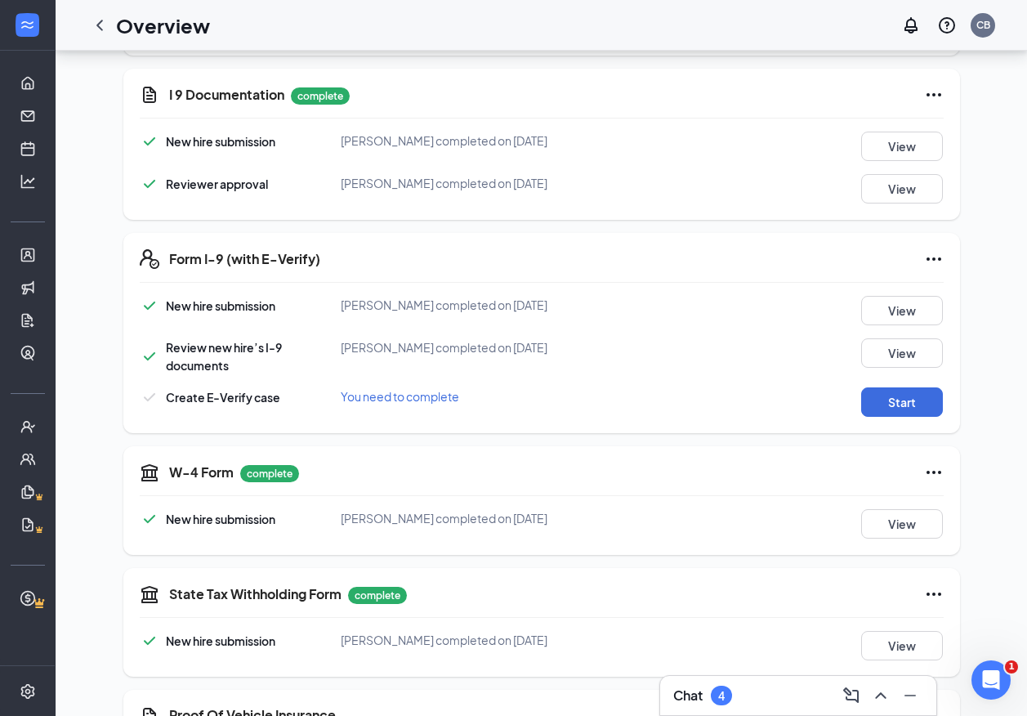
scroll to position [572, 0]
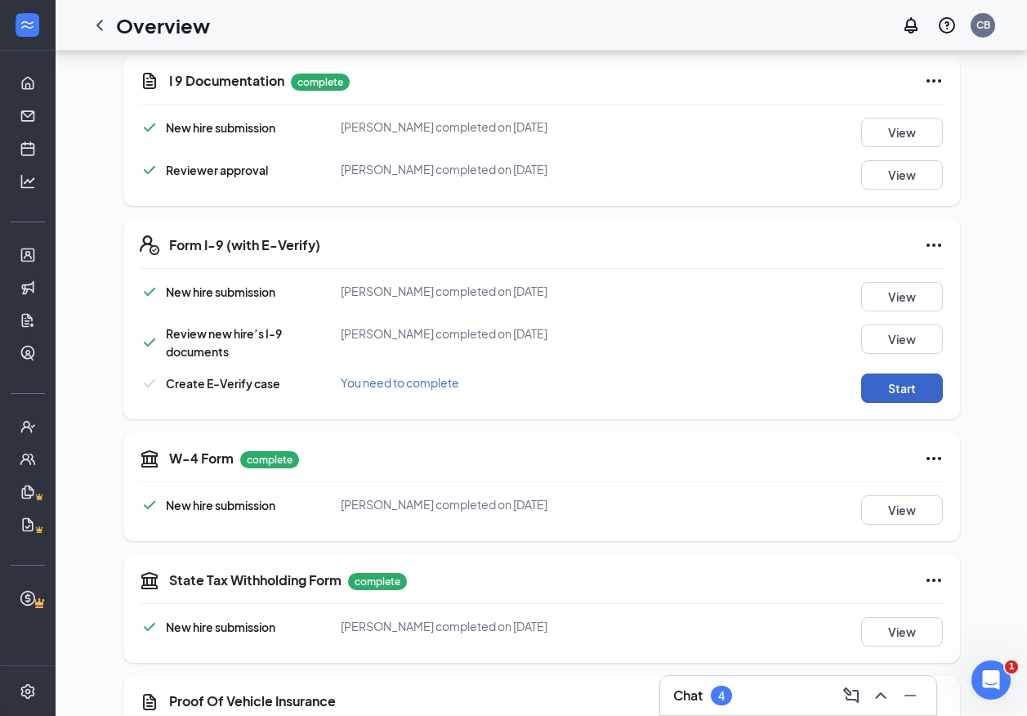
click at [891, 377] on button "Start" at bounding box center [902, 387] width 82 height 29
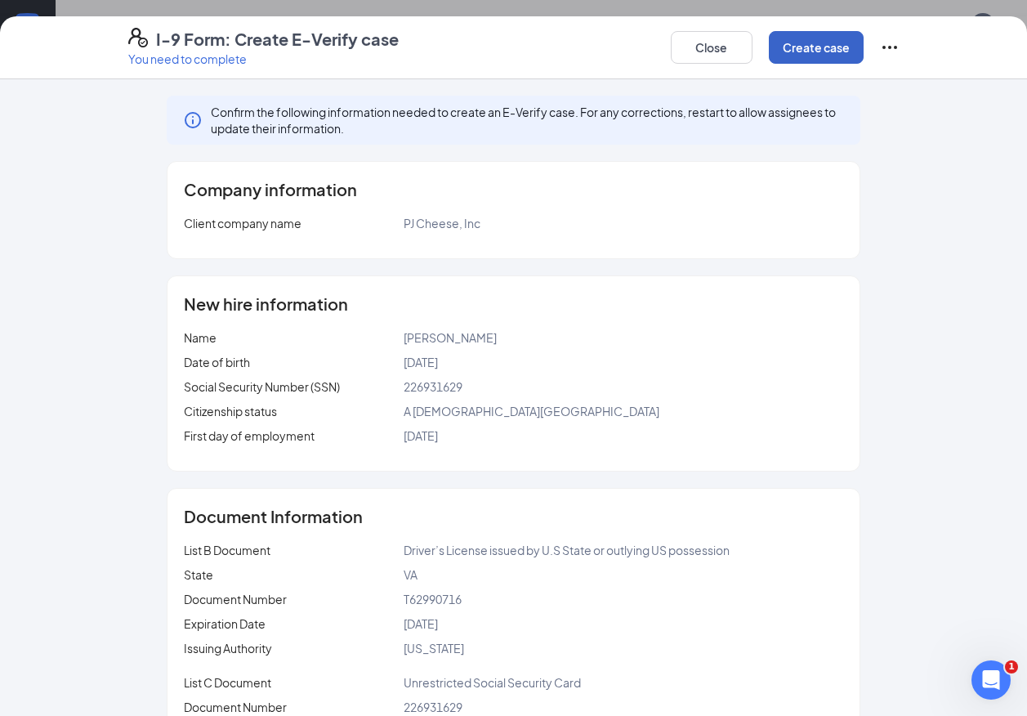
click at [814, 52] on button "Create case" at bounding box center [816, 47] width 95 height 33
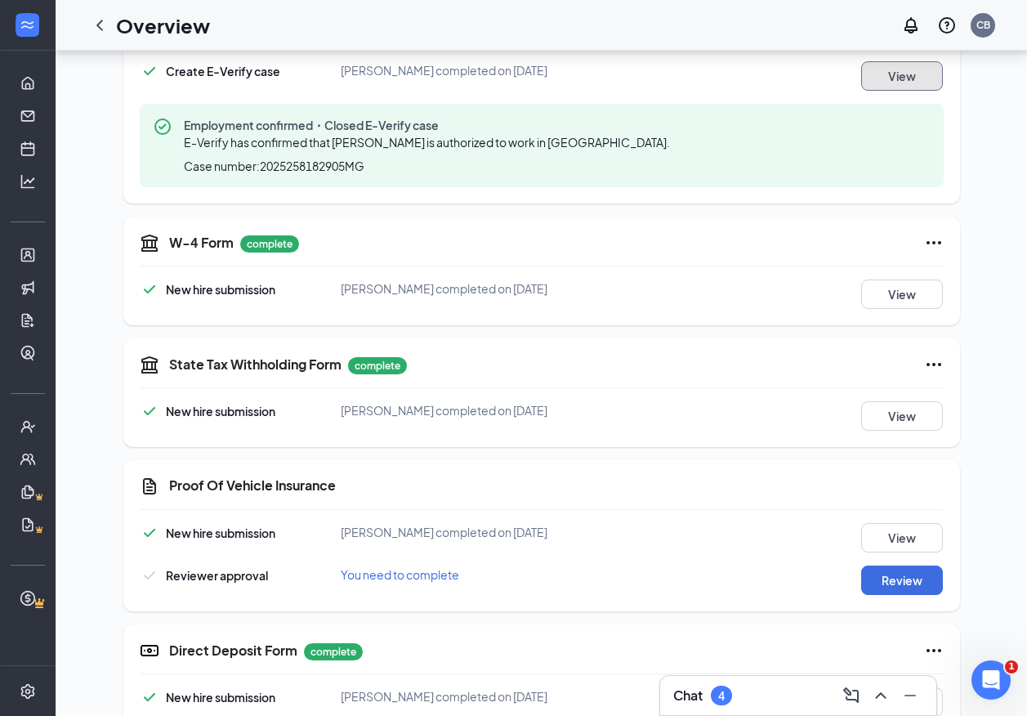
scroll to position [899, 0]
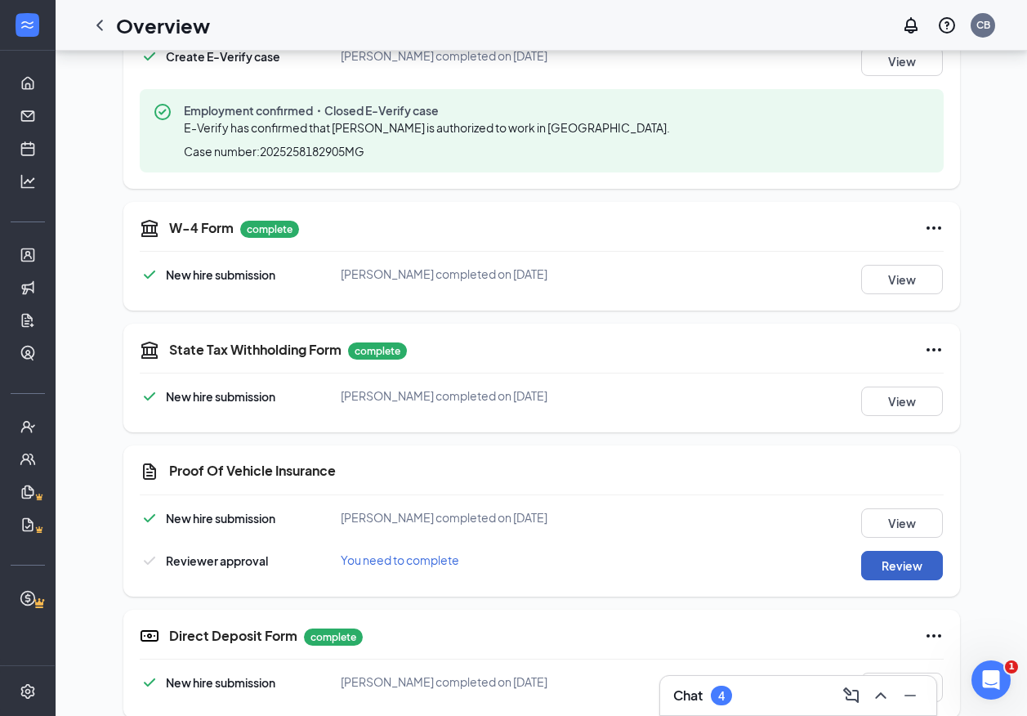
click at [889, 551] on button "Review" at bounding box center [902, 565] width 82 height 29
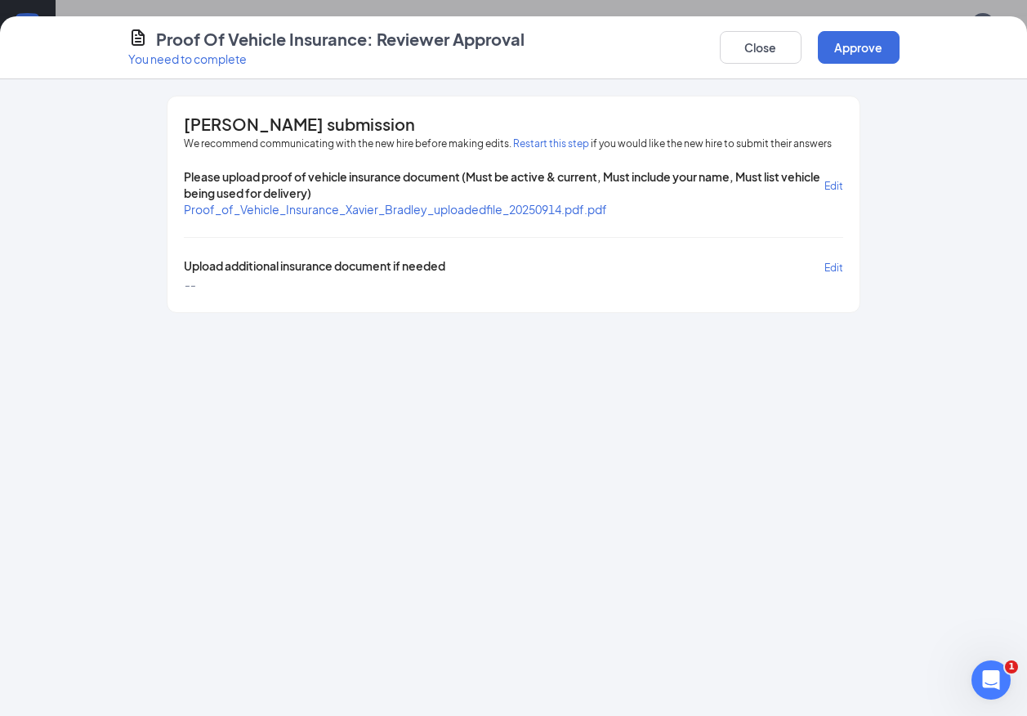
click at [572, 210] on span "Proof_of_Vehicle_Insurance_Xavier_Bradley_uploadedfile_20250914.pdf.pdf" at bounding box center [395, 209] width 423 height 15
click at [862, 49] on button "Approve" at bounding box center [859, 47] width 82 height 33
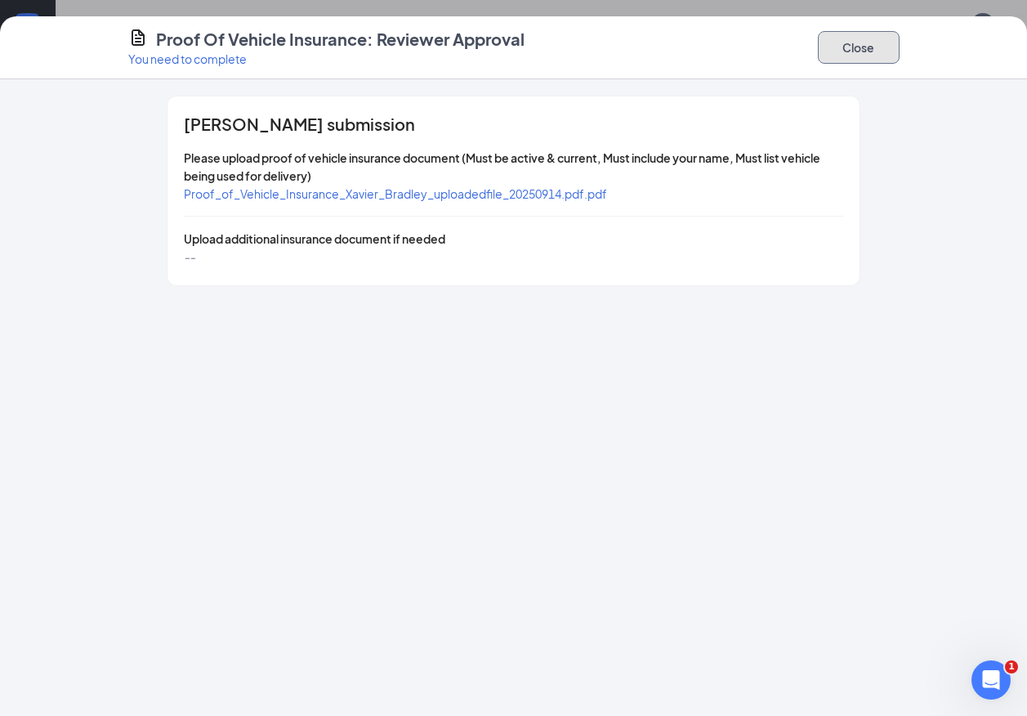
click at [852, 44] on button "Close" at bounding box center [859, 47] width 82 height 33
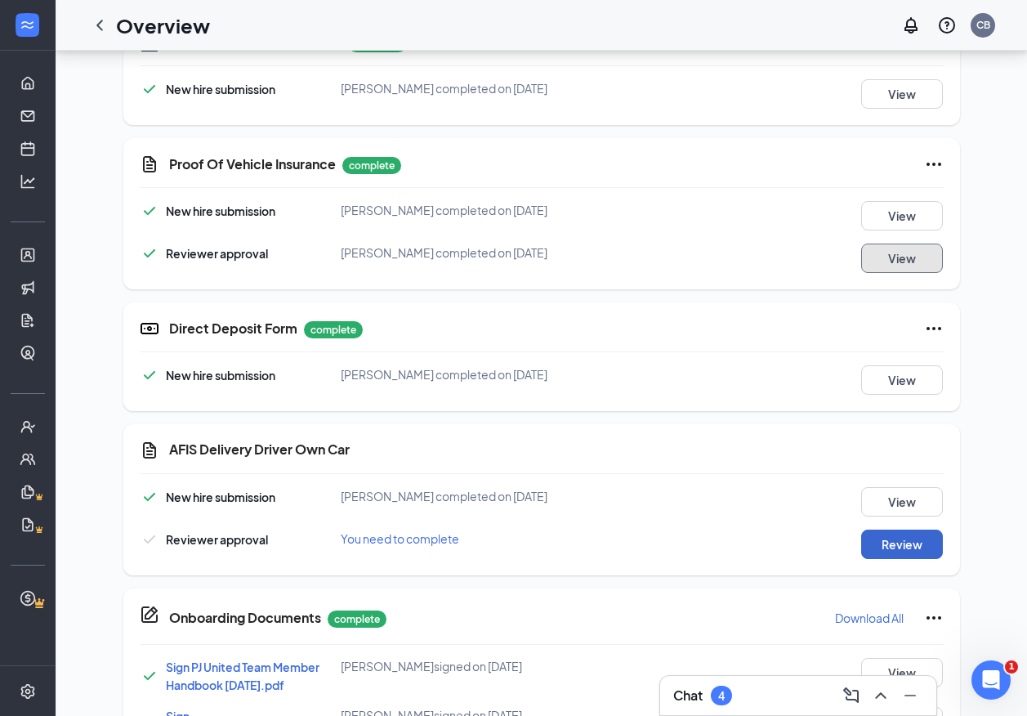
scroll to position [1470, 0]
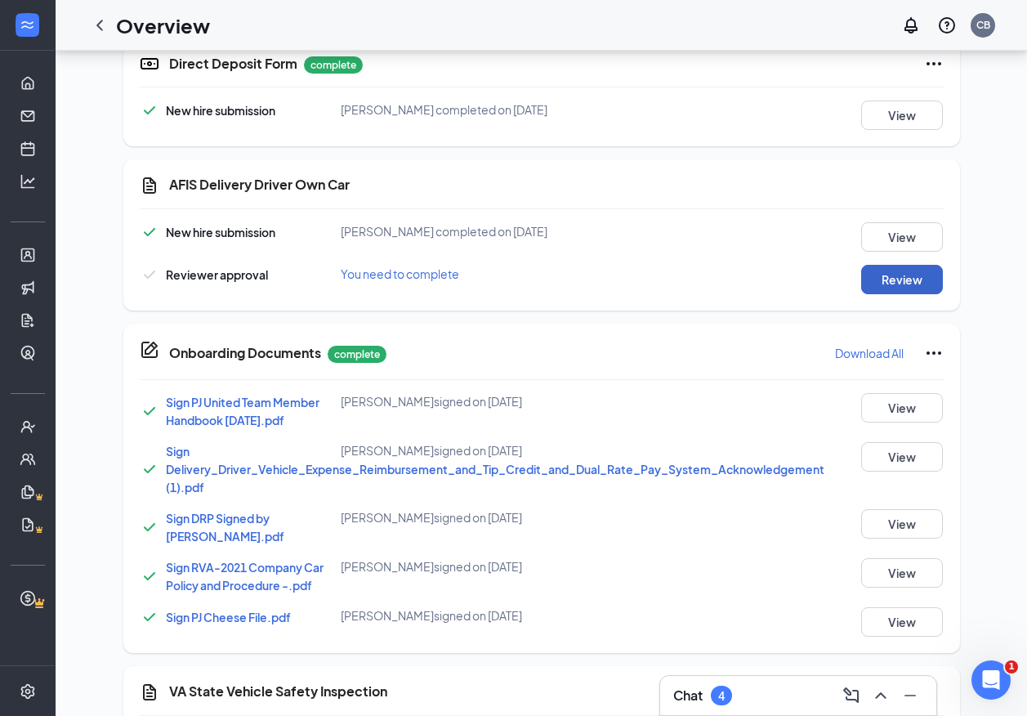
click at [894, 265] on button "Review" at bounding box center [902, 279] width 82 height 29
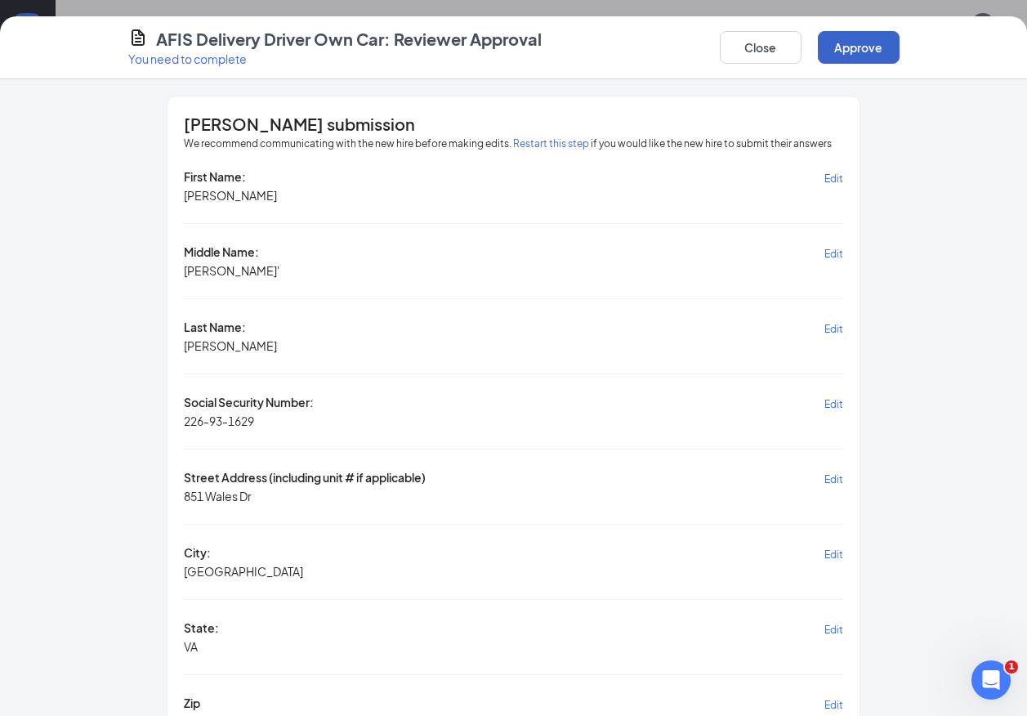
click at [866, 51] on button "Approve" at bounding box center [859, 47] width 82 height 33
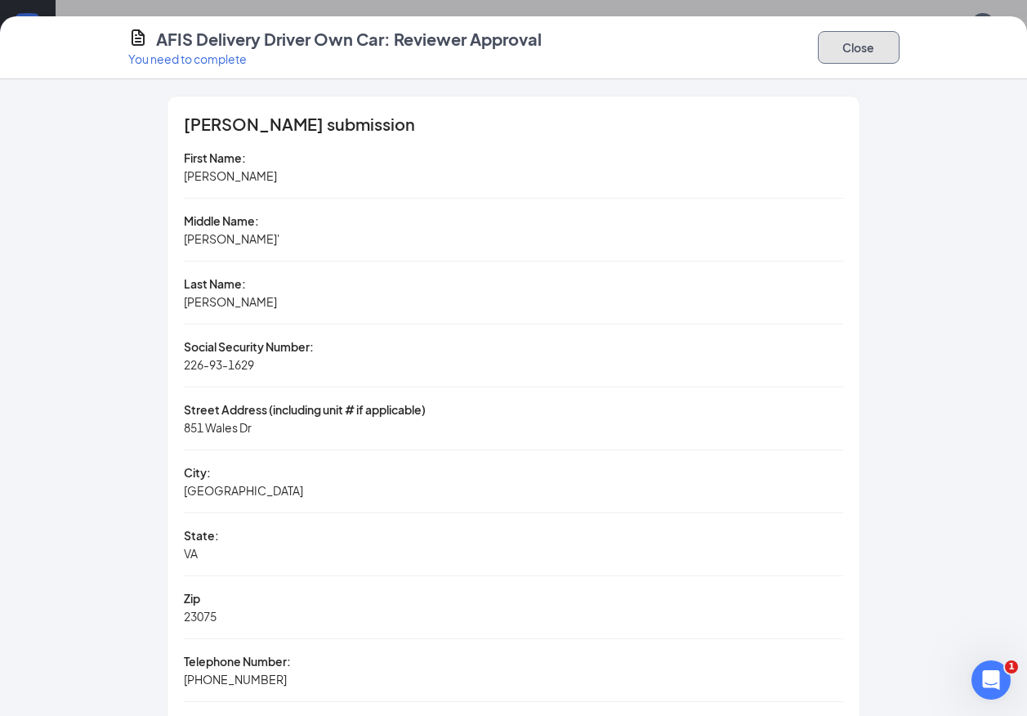
click at [863, 49] on button "Close" at bounding box center [859, 47] width 82 height 33
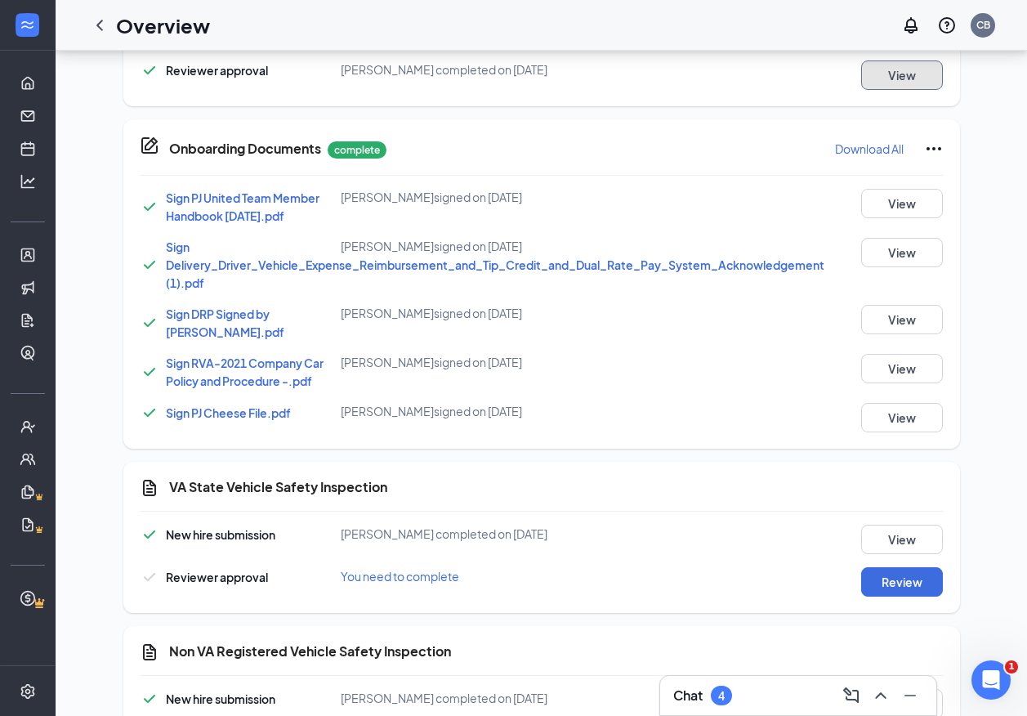
scroll to position [1732, 0]
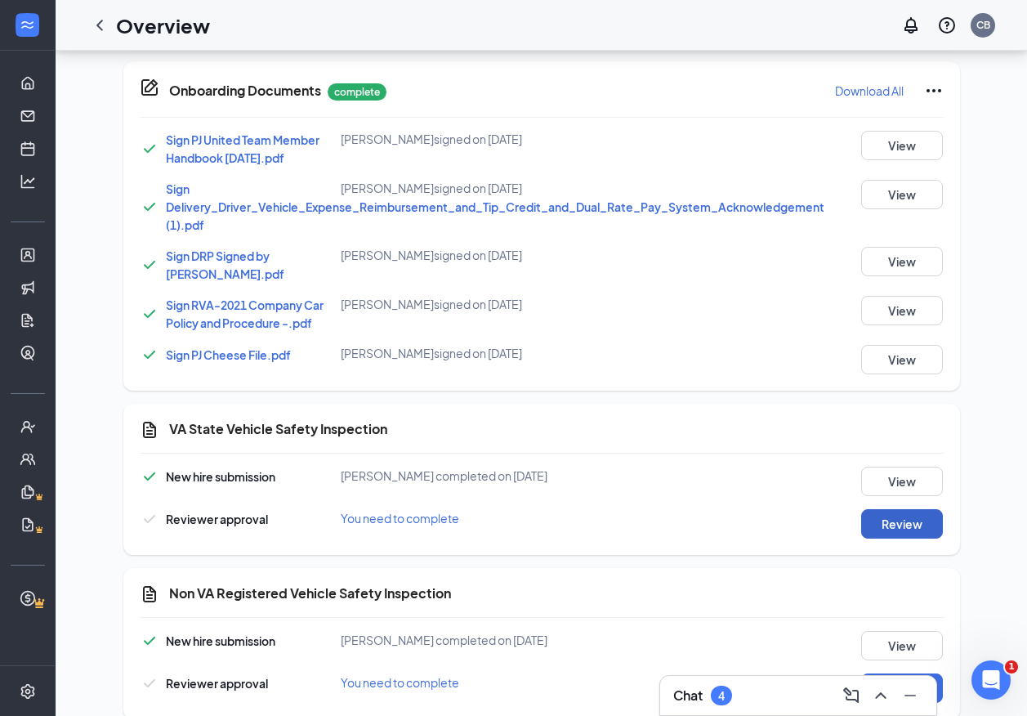
click at [903, 509] on button "Review" at bounding box center [902, 523] width 82 height 29
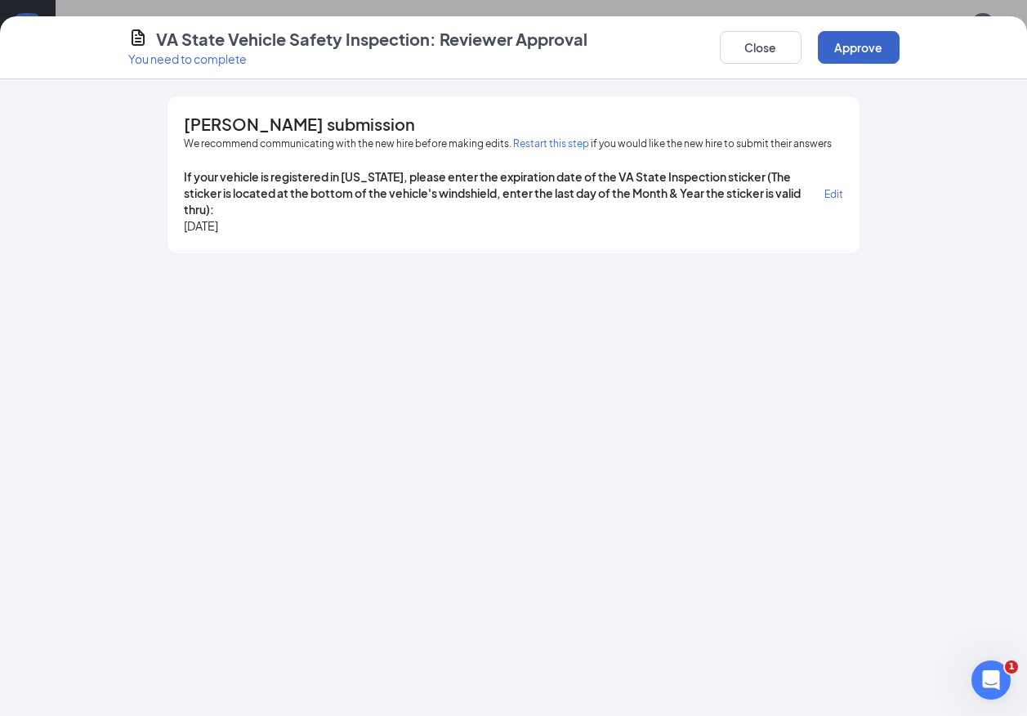
click at [859, 42] on button "Approve" at bounding box center [859, 47] width 82 height 33
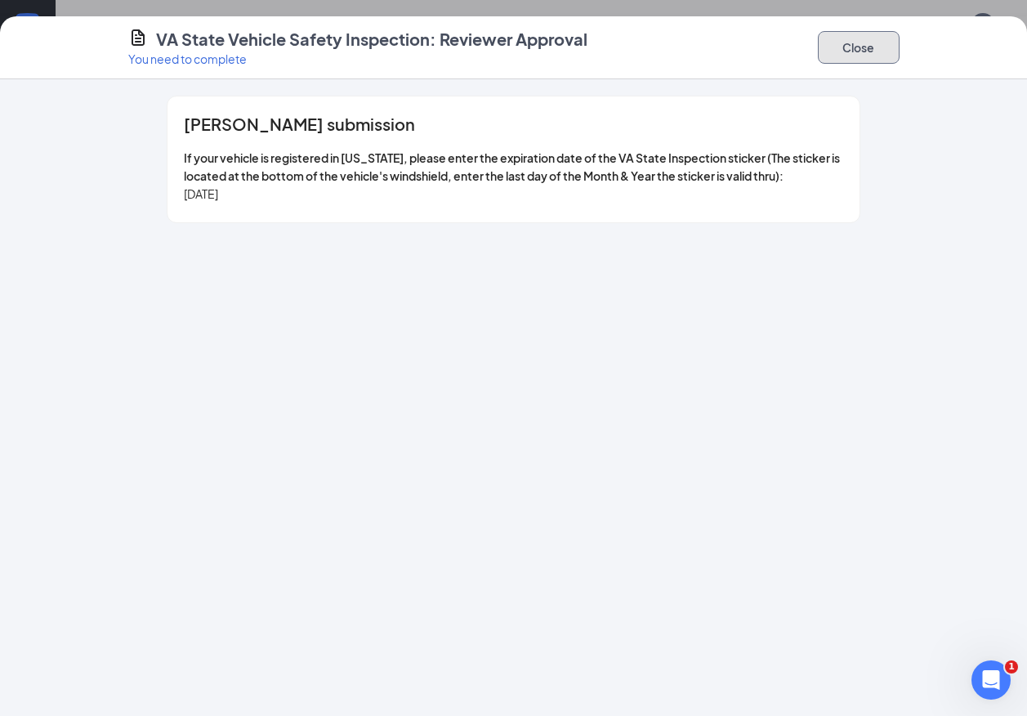
drag, startPoint x: 865, startPoint y: 51, endPoint x: 887, endPoint y: 84, distance: 40.1
click at [864, 51] on button "Close" at bounding box center [859, 47] width 82 height 33
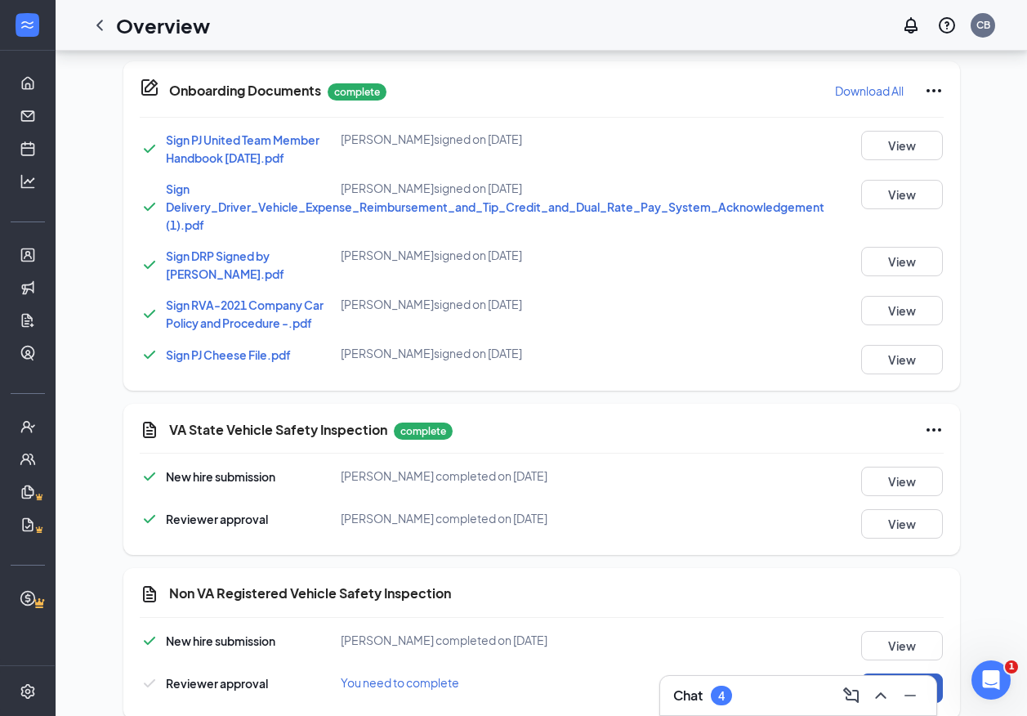
click at [874, 673] on button "Review" at bounding box center [902, 687] width 82 height 29
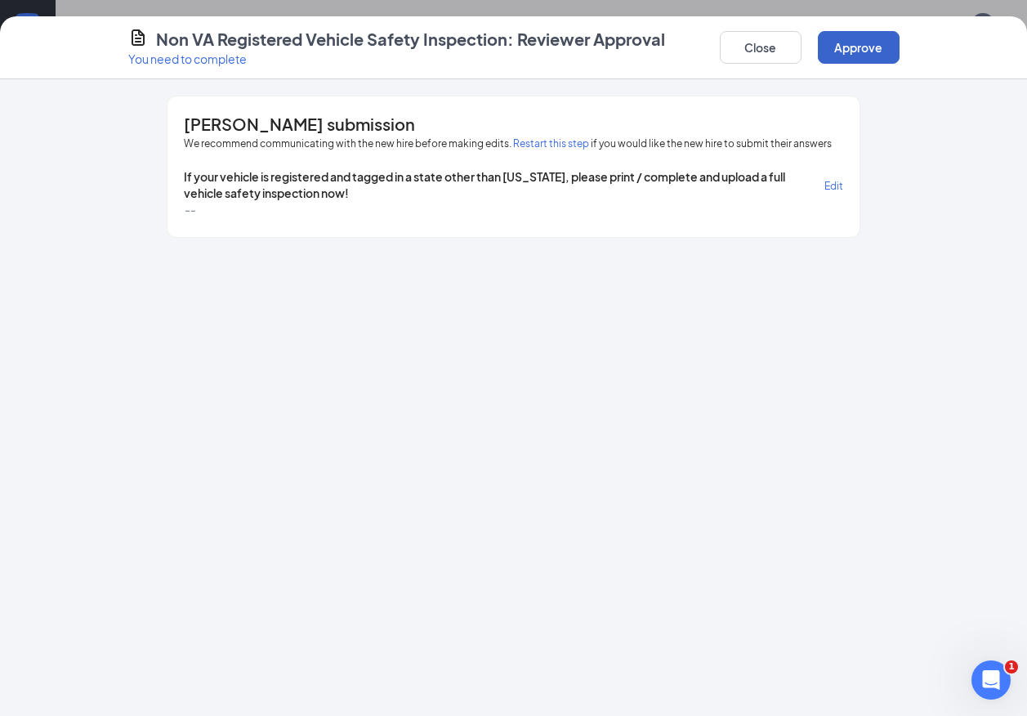
click at [841, 47] on button "Approve" at bounding box center [859, 47] width 82 height 33
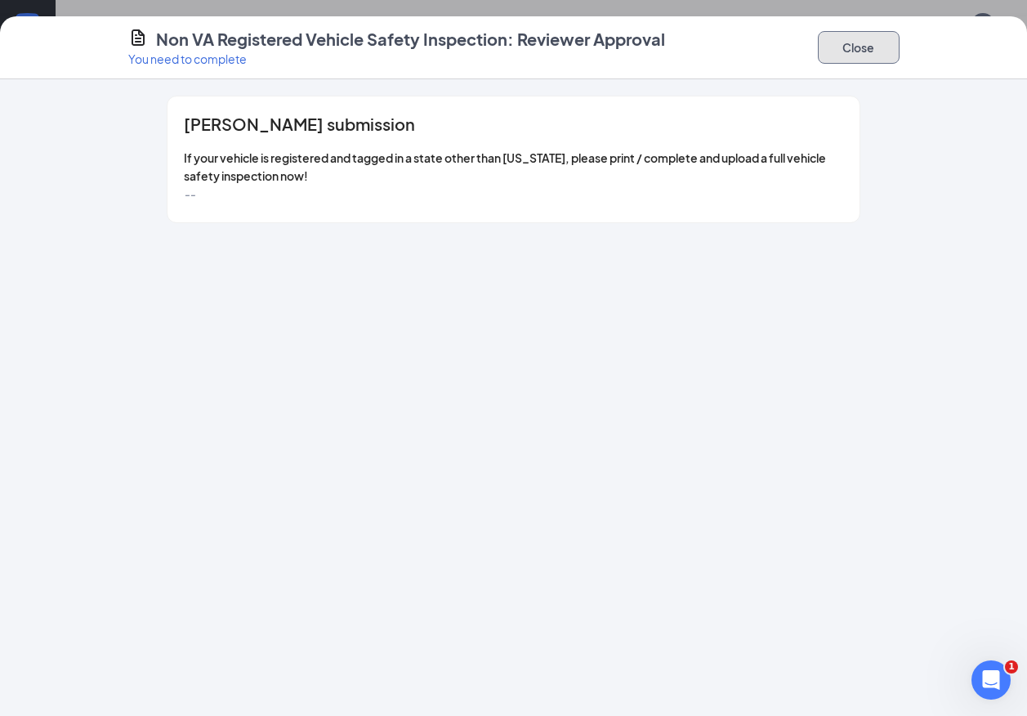
click at [836, 50] on button "Close" at bounding box center [859, 47] width 82 height 33
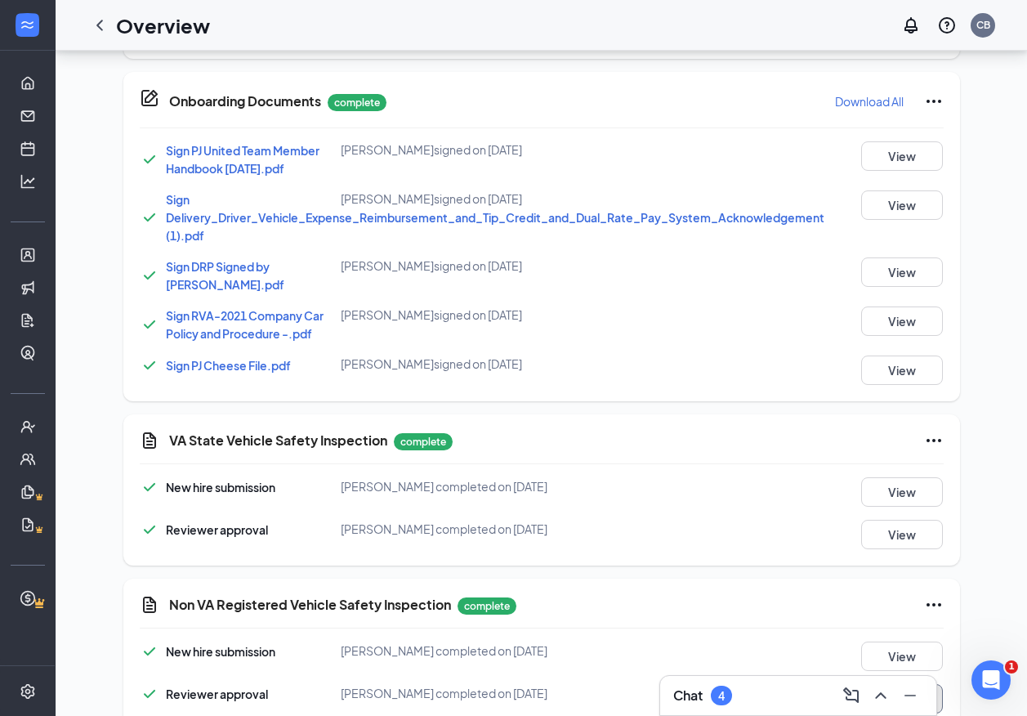
scroll to position [1651, 0]
